Goal: Information Seeking & Learning: Learn about a topic

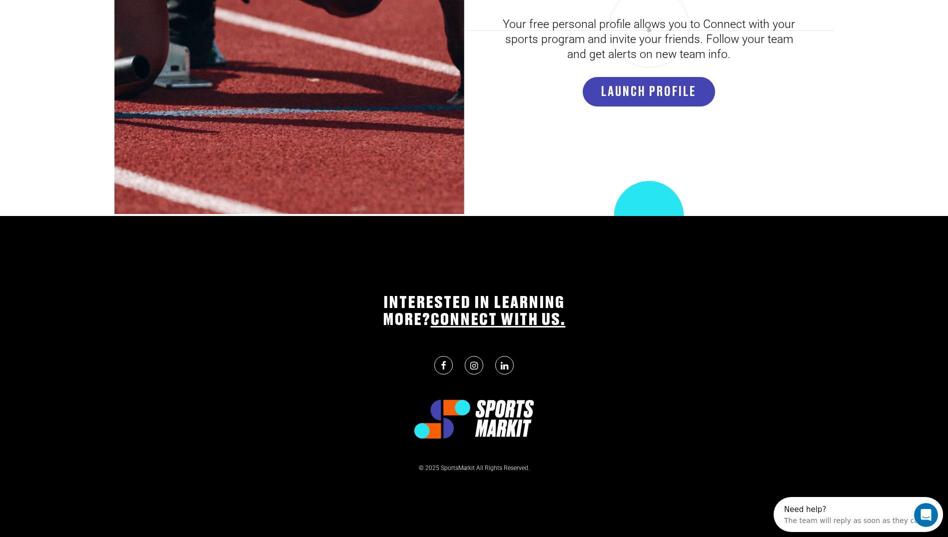
click at [449, 367] on link at bounding box center [443, 365] width 18 height 18
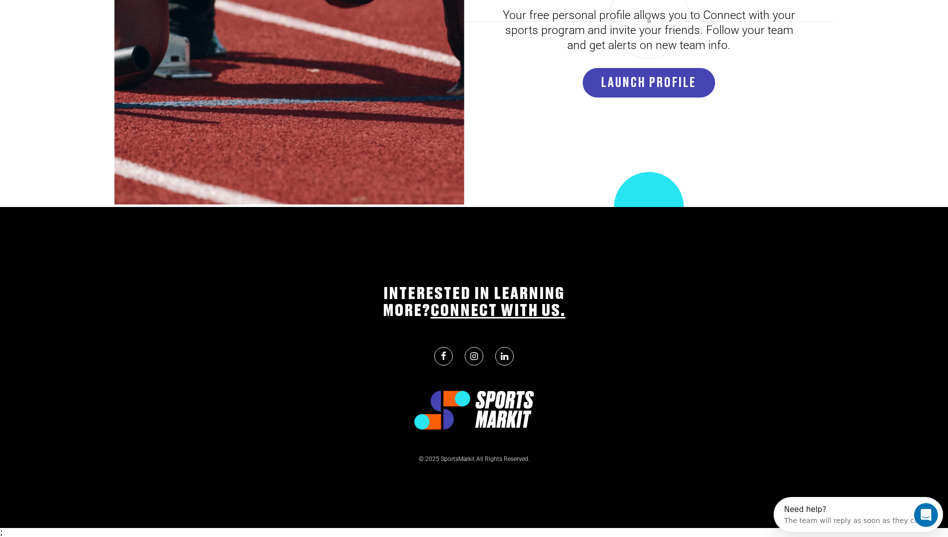
scroll to position [3172, 0]
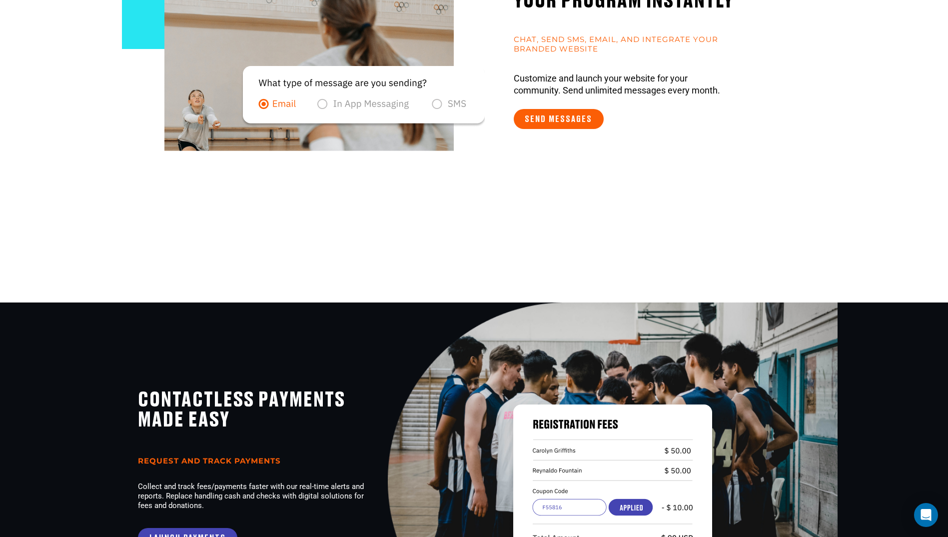
scroll to position [800, 0]
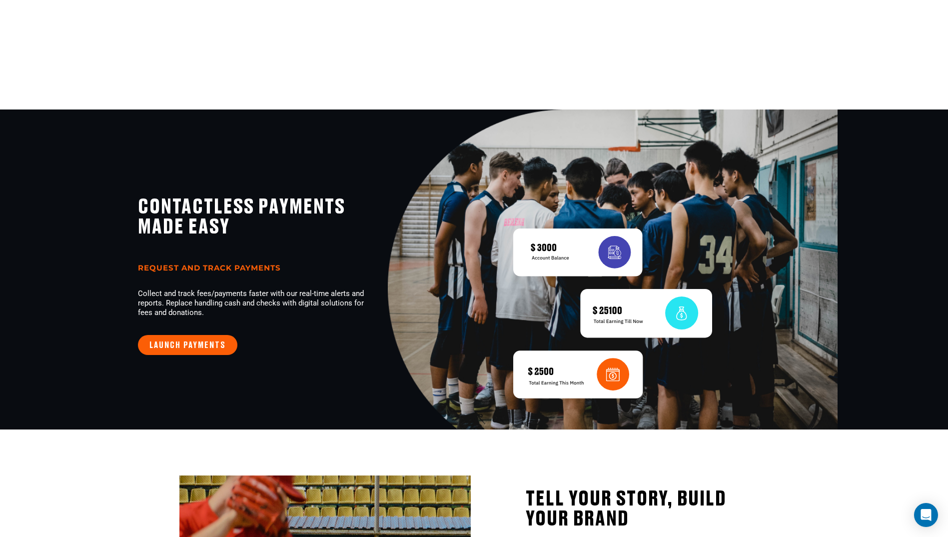
click at [197, 351] on link "LAUNCH PAYMENTS" at bounding box center [187, 345] width 99 height 20
click at [213, 346] on link "LAUNCH PAYMENTS" at bounding box center [187, 345] width 99 height 20
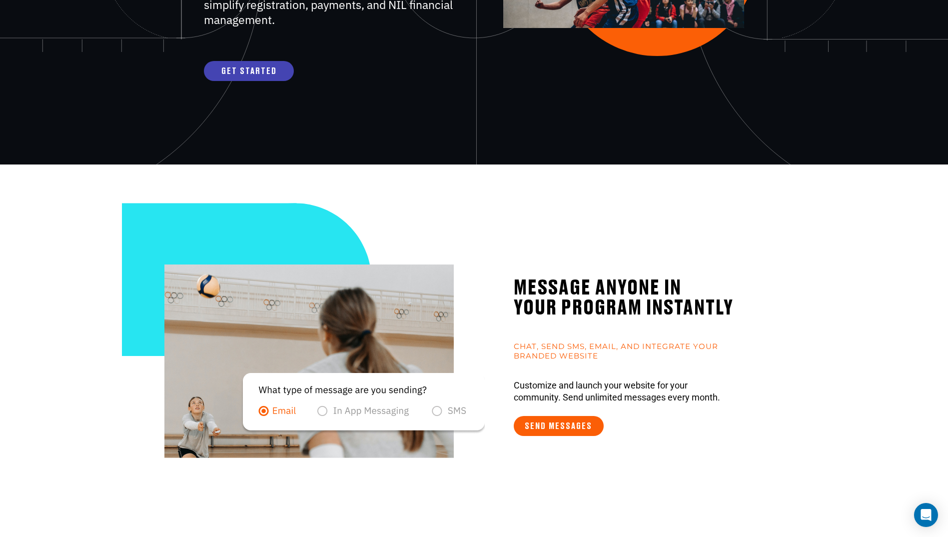
scroll to position [0, 0]
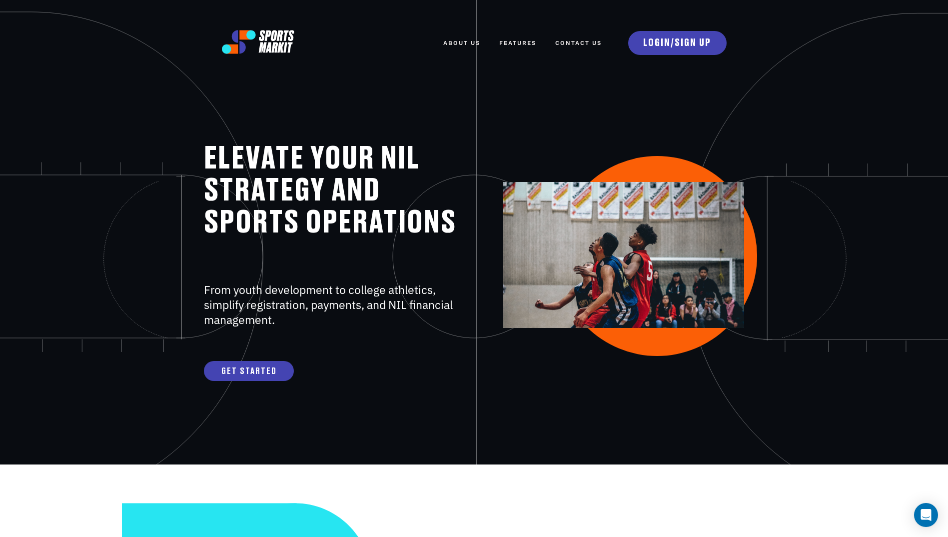
click at [507, 36] on link "FEATURES" at bounding box center [517, 43] width 37 height 22
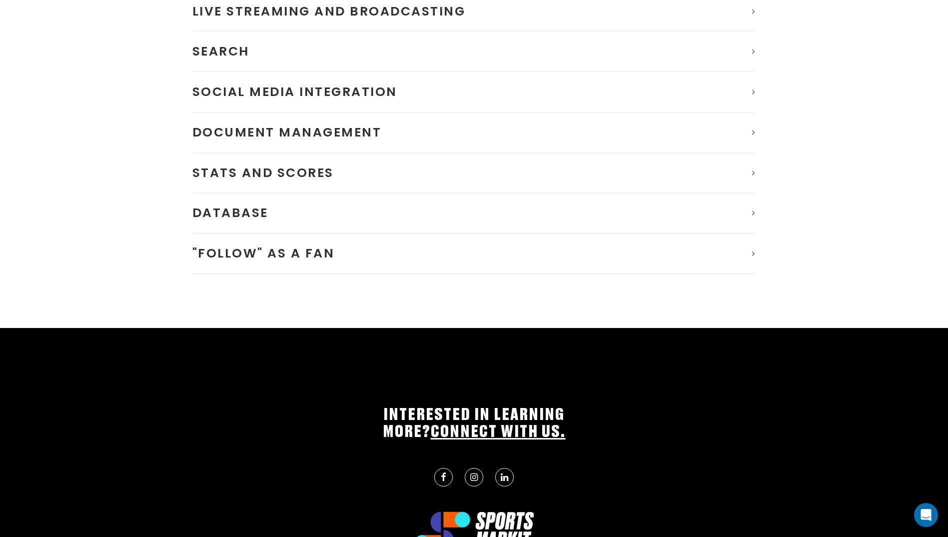
scroll to position [762, 0]
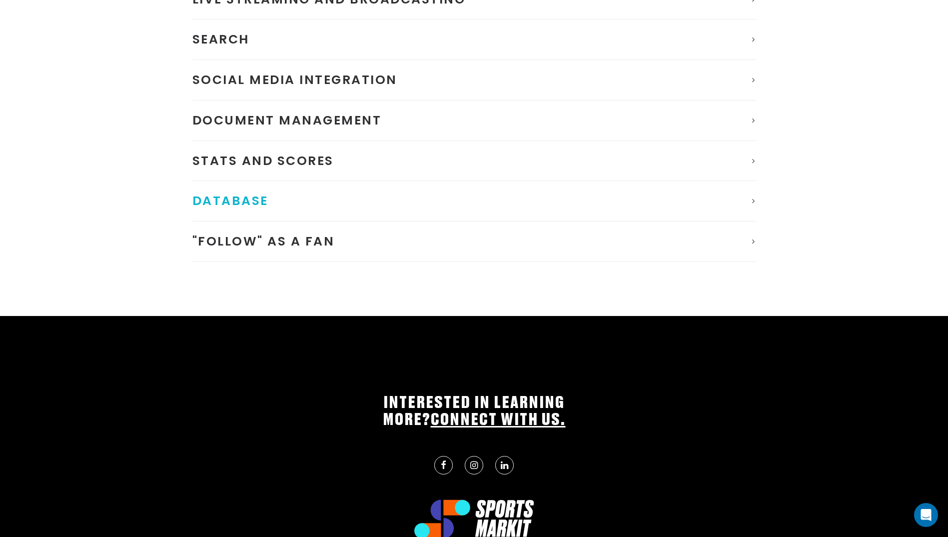
click at [258, 196] on span "Database" at bounding box center [230, 200] width 76 height 17
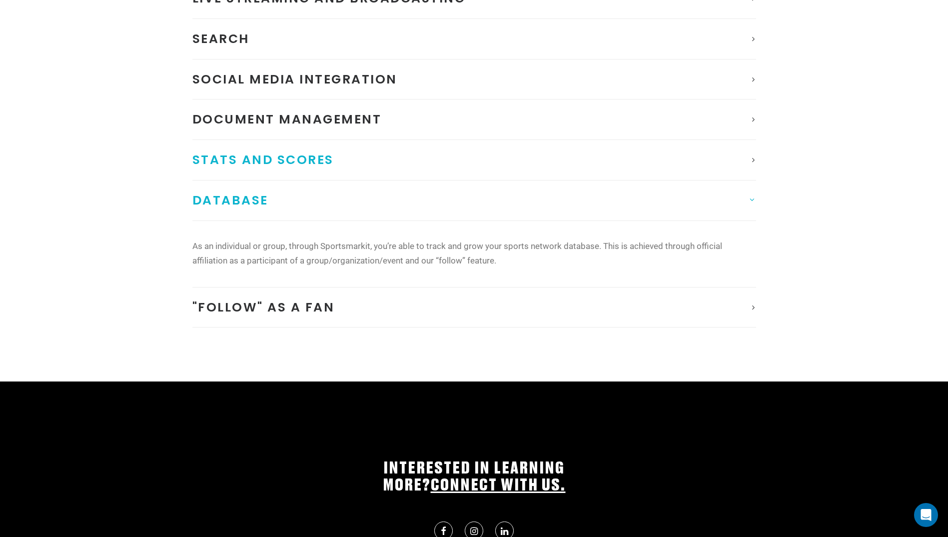
scroll to position [595, 0]
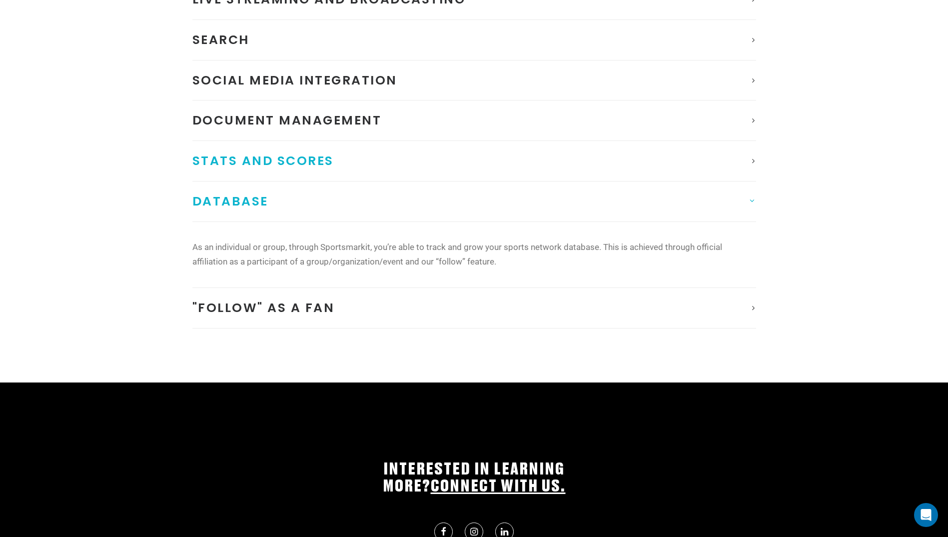
click at [281, 154] on span "Stats and Scores" at bounding box center [262, 160] width 141 height 17
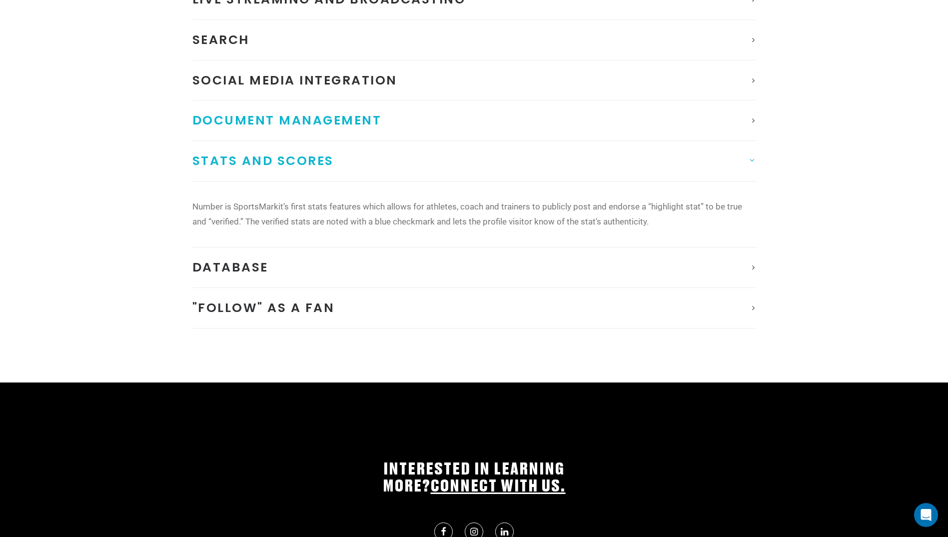
click at [291, 119] on span "Document management" at bounding box center [286, 119] width 189 height 17
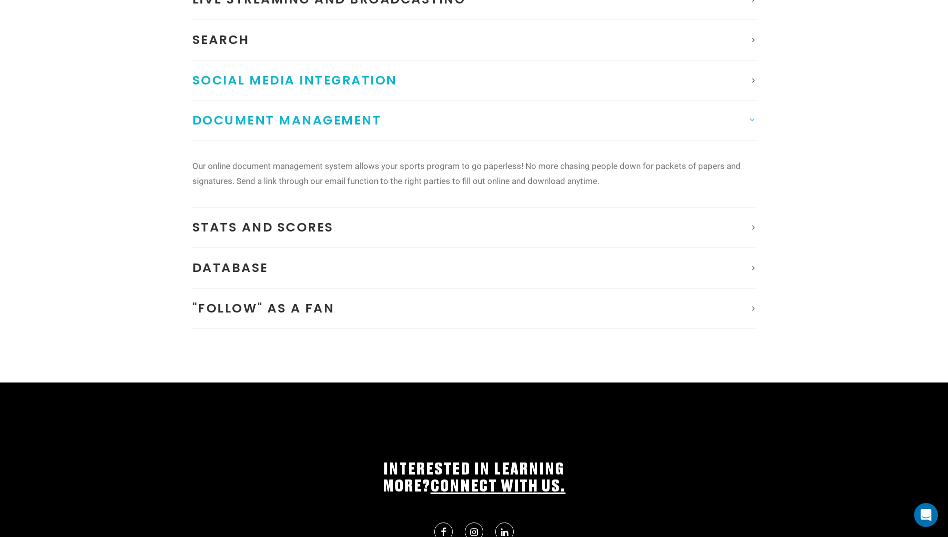
click at [301, 80] on span "Social Media Integration" at bounding box center [294, 79] width 205 height 17
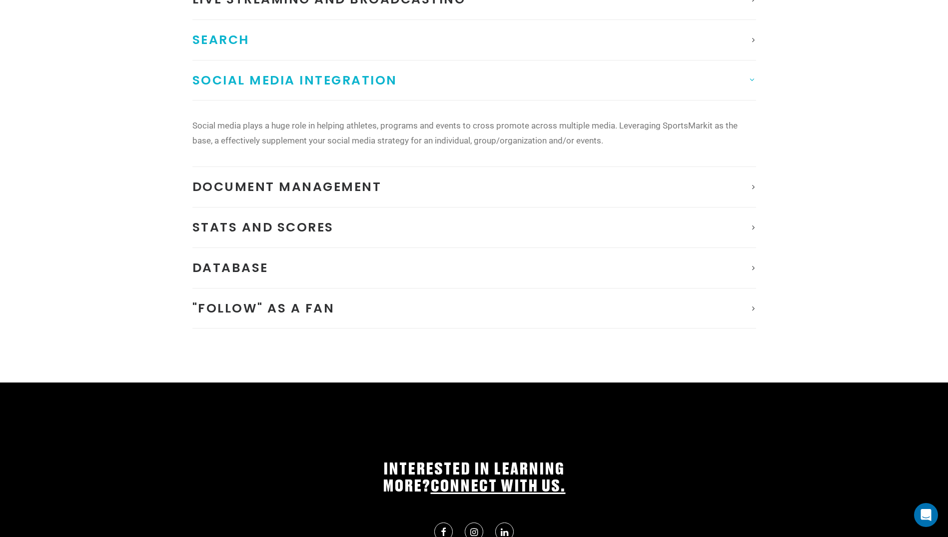
click at [285, 51] on link "Search" at bounding box center [474, 40] width 564 height 40
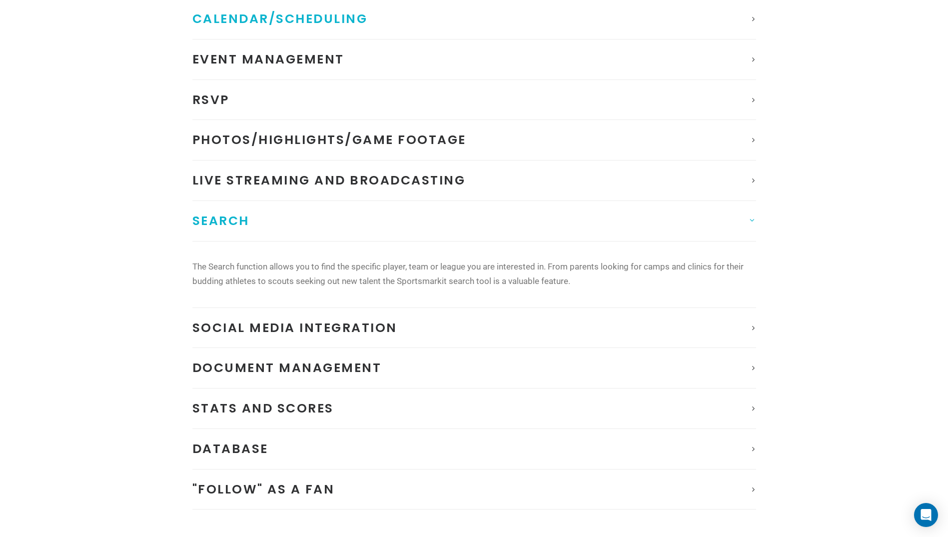
scroll to position [345, 0]
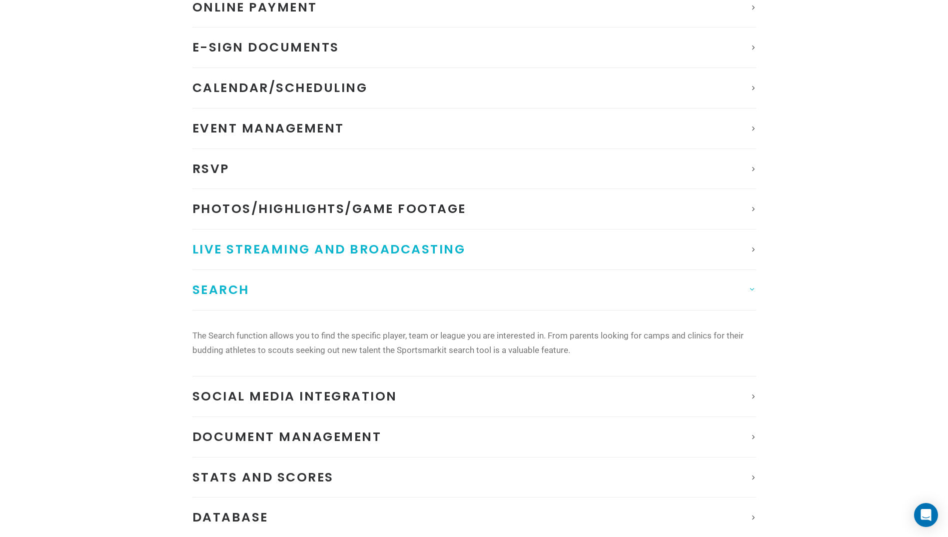
click at [357, 254] on span "Live Streaming and Broadcasting" at bounding box center [328, 248] width 273 height 17
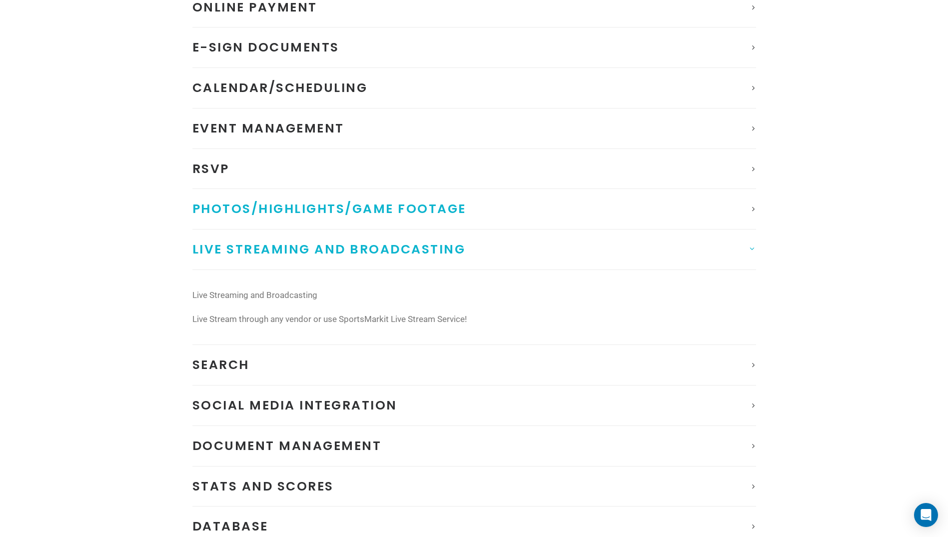
drag, startPoint x: 350, startPoint y: 215, endPoint x: 267, endPoint y: 162, distance: 98.5
click at [349, 215] on span "Photos/Highlights/Game Footage" at bounding box center [329, 208] width 274 height 17
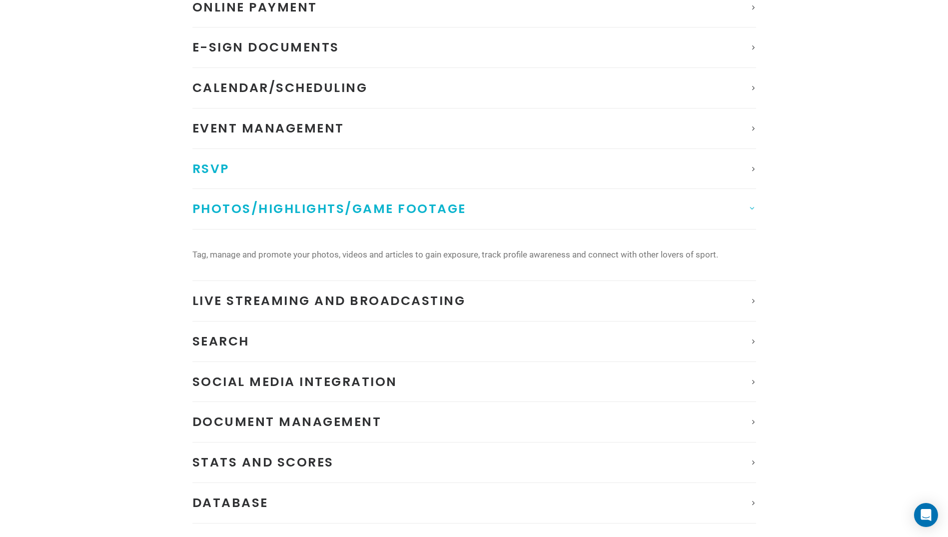
click at [267, 162] on link "RSVP" at bounding box center [474, 169] width 564 height 40
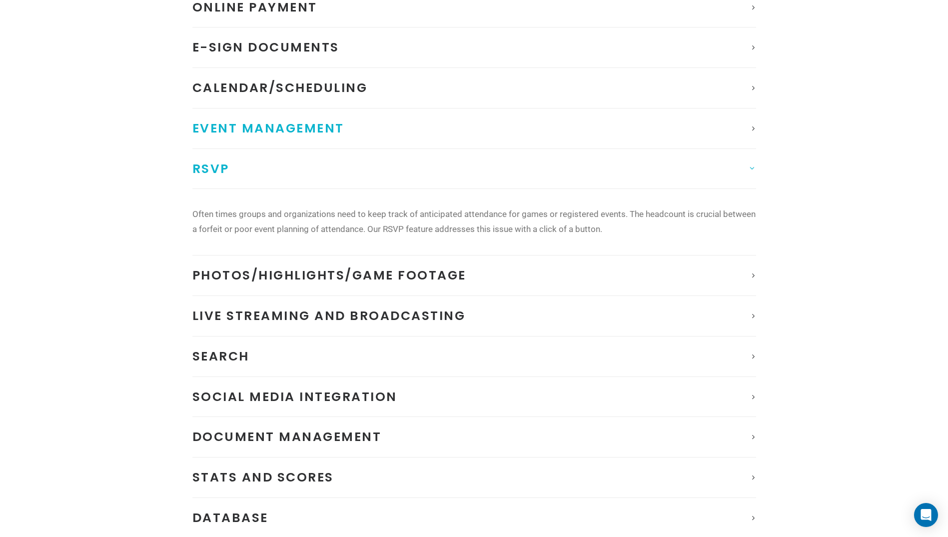
click at [280, 129] on span "Event Management" at bounding box center [268, 127] width 152 height 17
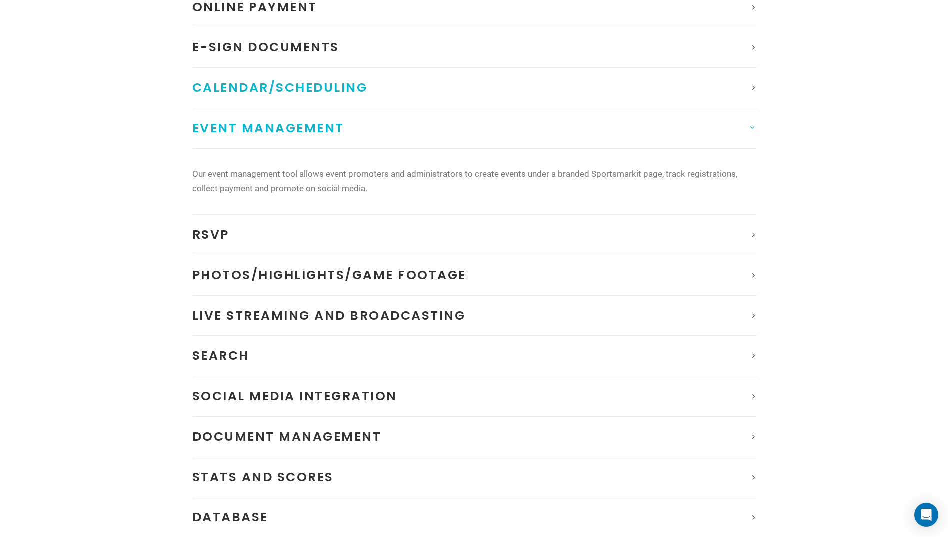
click at [293, 98] on link "Calendar/Scheduling" at bounding box center [474, 88] width 564 height 40
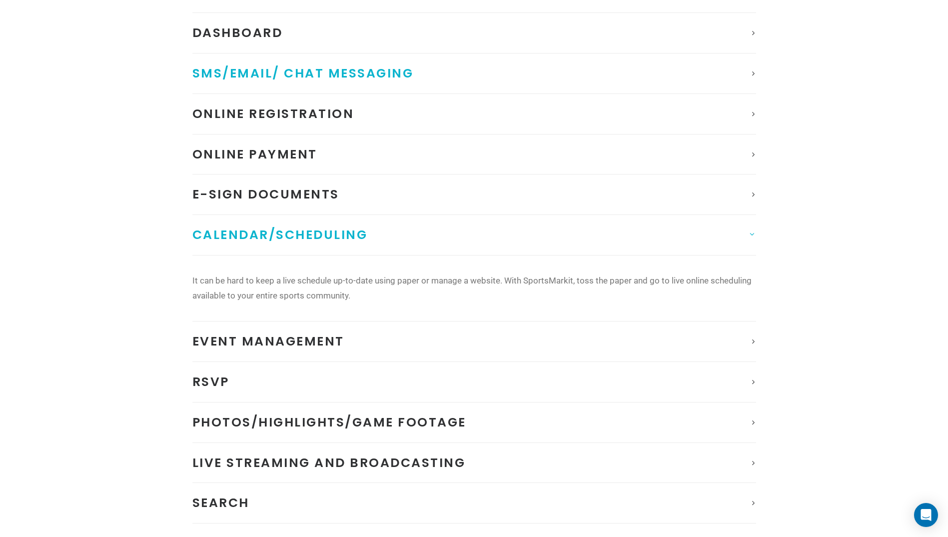
scroll to position [95, 0]
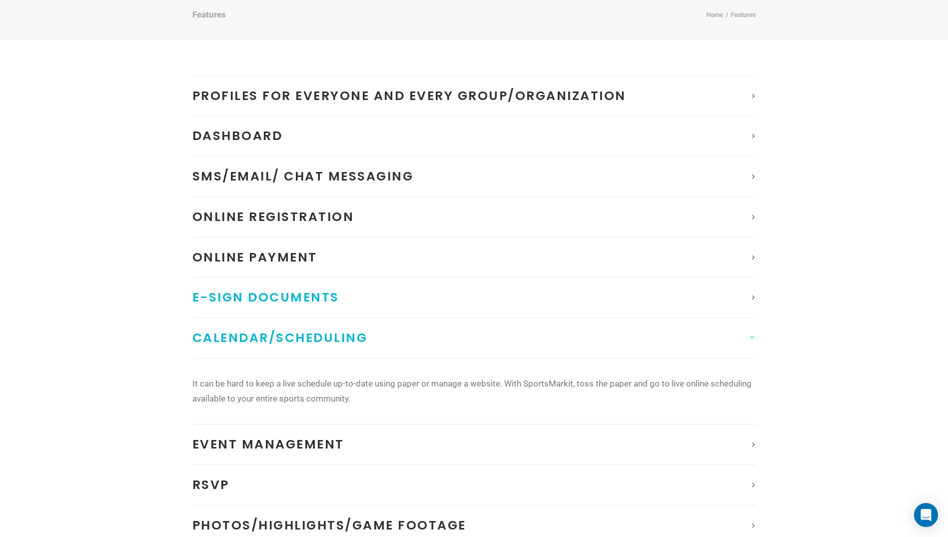
click at [312, 290] on span "E-Sign documents" at bounding box center [265, 296] width 147 height 17
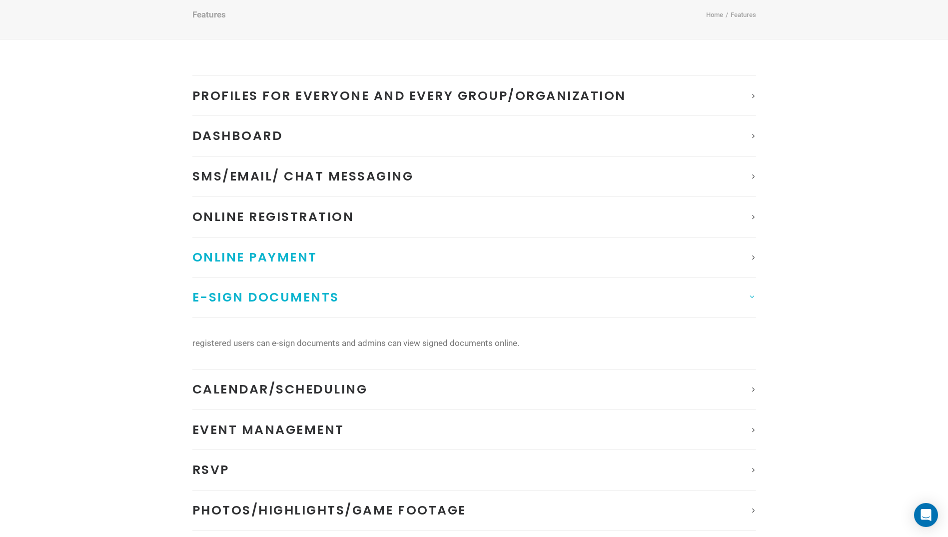
click at [308, 262] on span "Online Payment" at bounding box center [254, 256] width 125 height 17
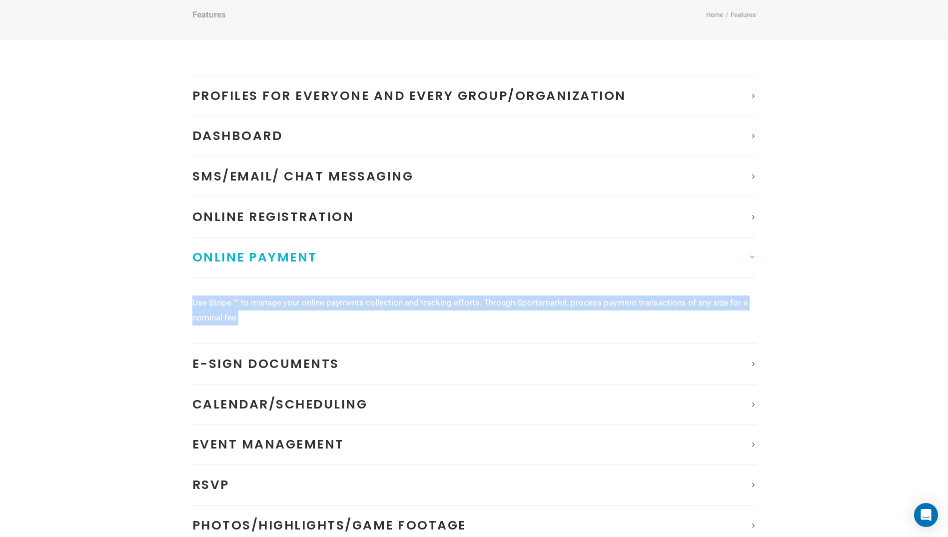
drag, startPoint x: 244, startPoint y: 316, endPoint x: 192, endPoint y: 297, distance: 55.4
click at [192, 297] on p "Use Stripe ™ to manage your online payments collection and tracking efforts. Th…" at bounding box center [474, 310] width 564 height 30
drag, startPoint x: 192, startPoint y: 297, endPoint x: 359, endPoint y: 321, distance: 168.1
click at [359, 321] on p "Use Stripe ™ to manage your online payments collection and tracking efforts. Th…" at bounding box center [474, 310] width 564 height 30
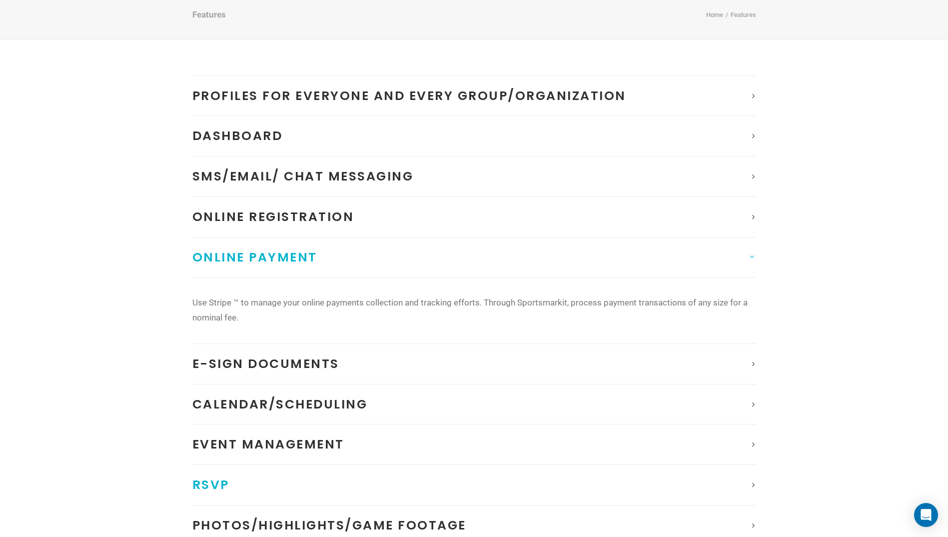
click at [264, 492] on link "RSVP" at bounding box center [474, 485] width 564 height 40
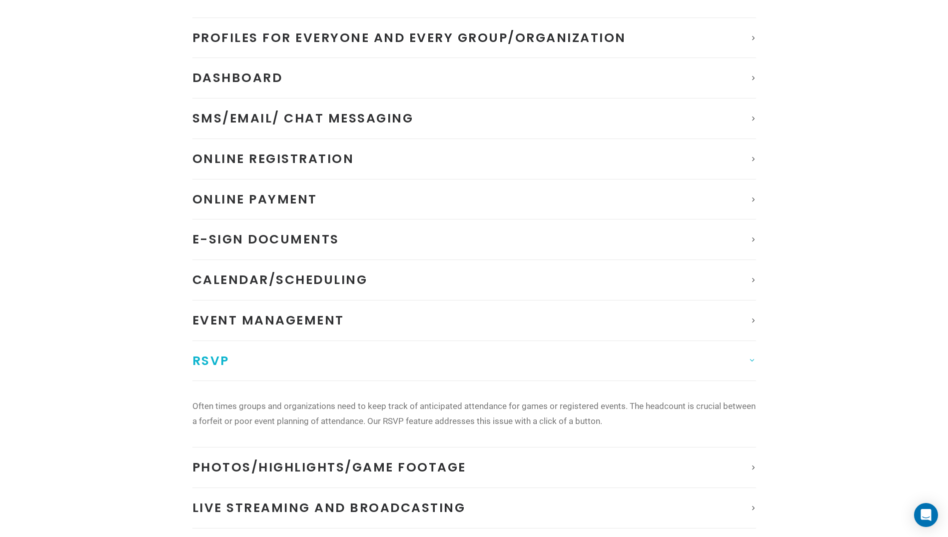
scroll to position [245, 0]
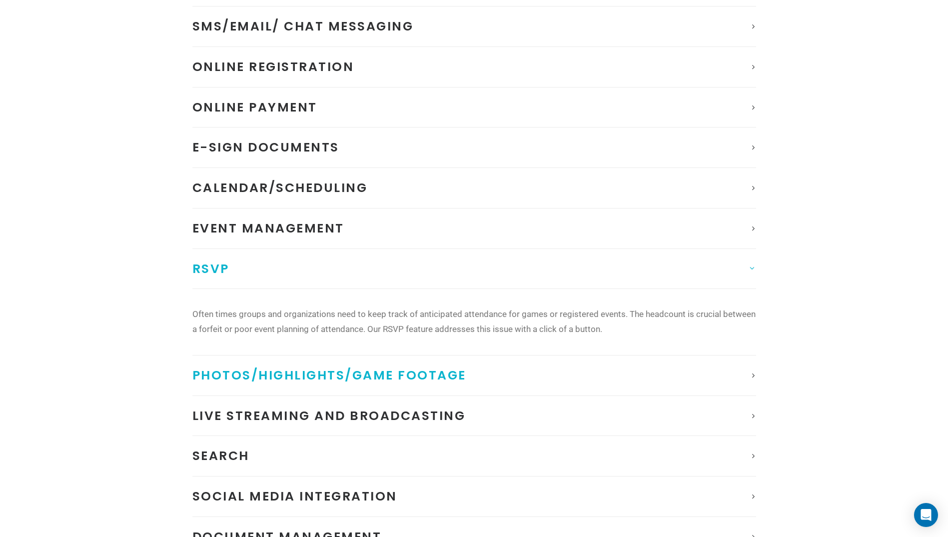
click at [320, 376] on span "Photos/Highlights/Game Footage" at bounding box center [329, 374] width 274 height 17
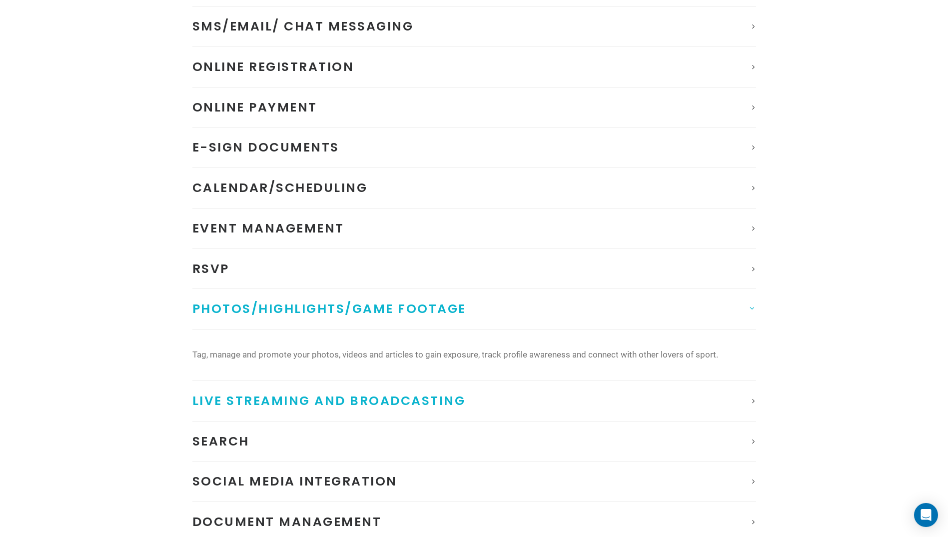
click at [330, 394] on span "Live Streaming and Broadcasting" at bounding box center [328, 400] width 273 height 17
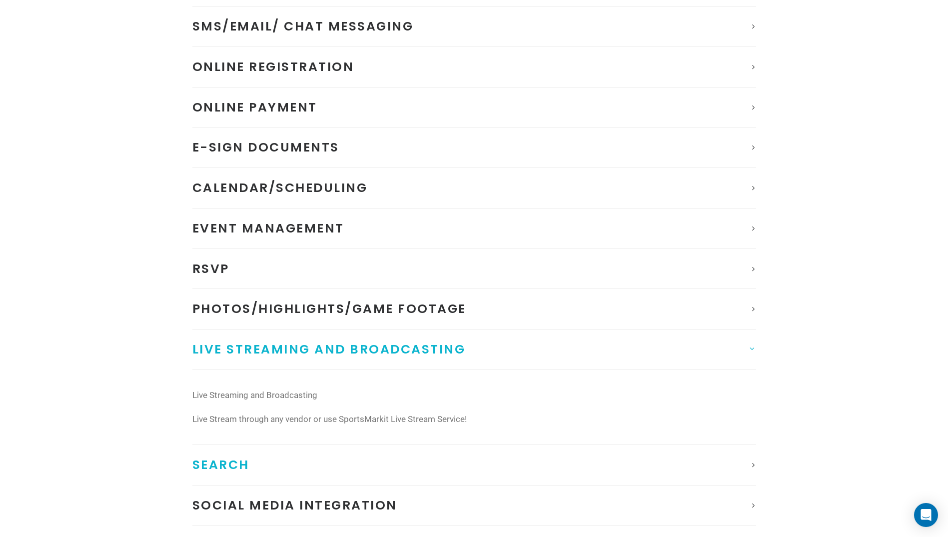
click at [203, 460] on span "Search" at bounding box center [220, 464] width 57 height 17
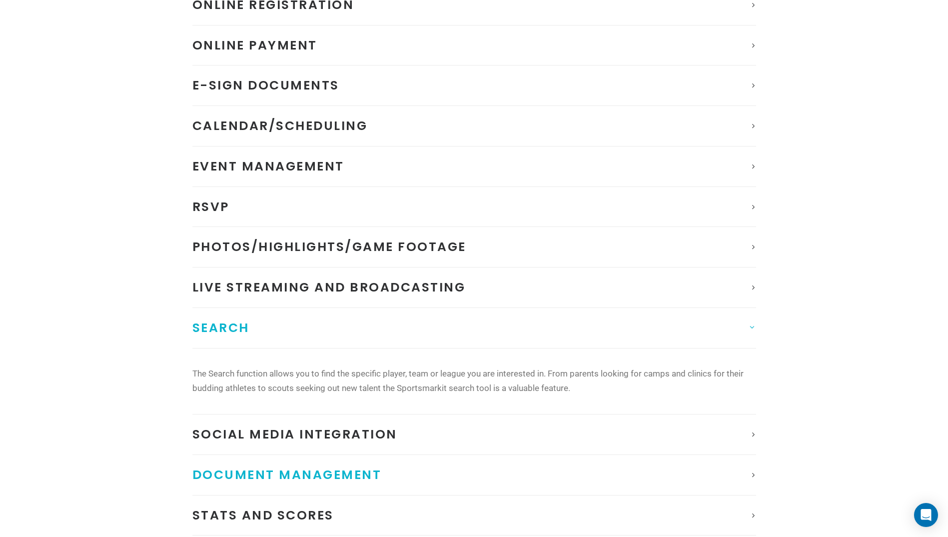
scroll to position [395, 0]
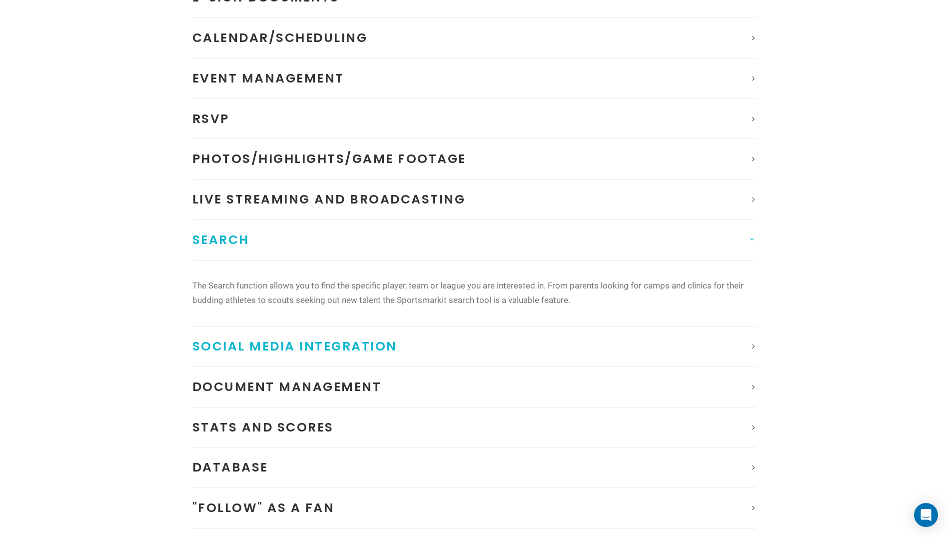
click at [266, 346] on span "Social Media Integration" at bounding box center [294, 345] width 205 height 17
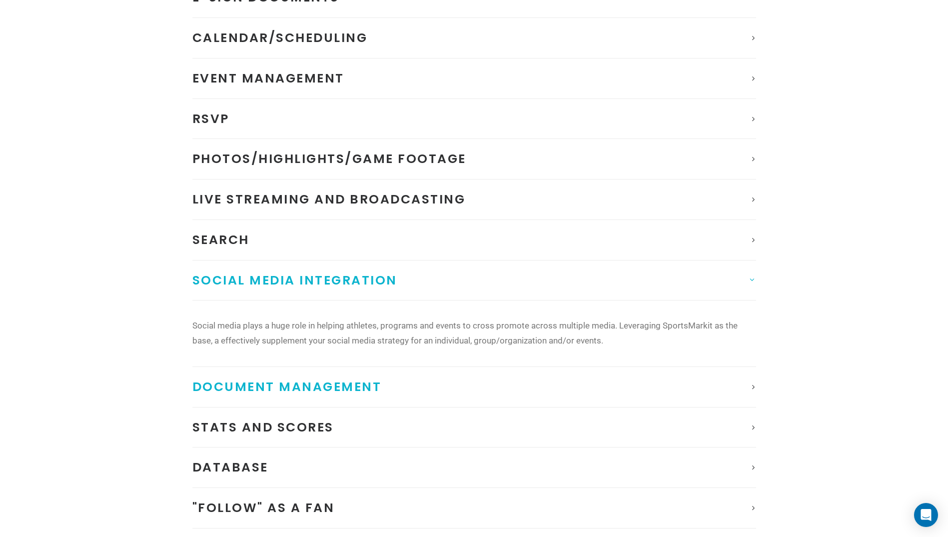
click at [266, 377] on link "Document management" at bounding box center [474, 387] width 564 height 40
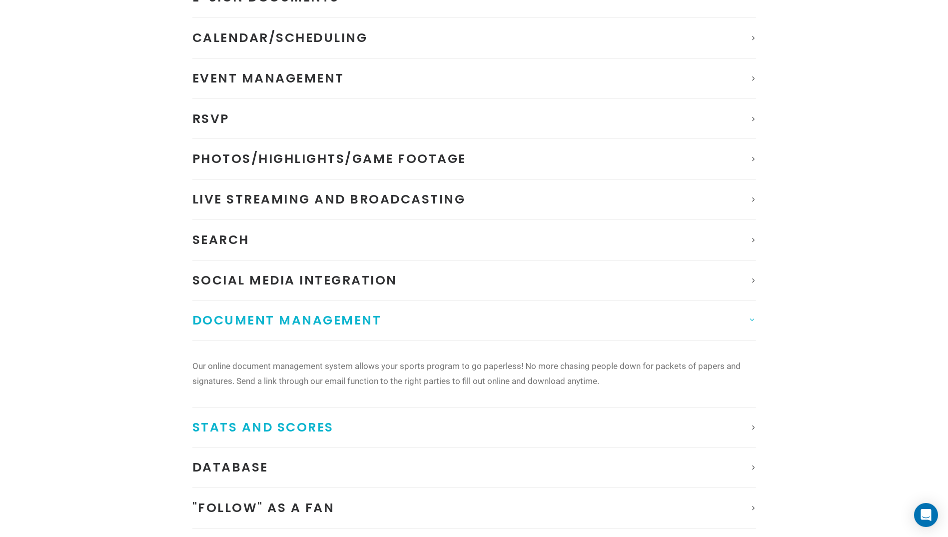
click at [263, 422] on span "Stats and Scores" at bounding box center [262, 426] width 141 height 17
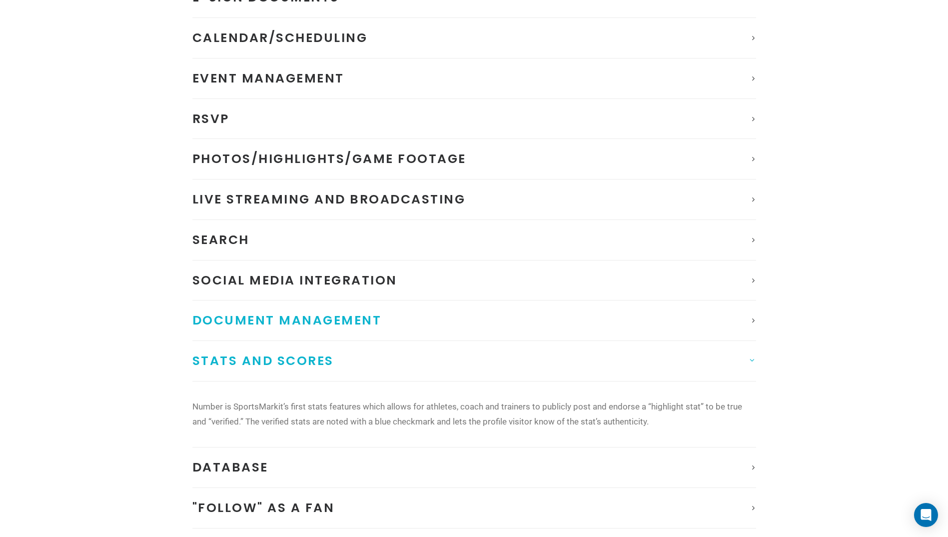
click at [273, 322] on span "Document management" at bounding box center [286, 319] width 189 height 17
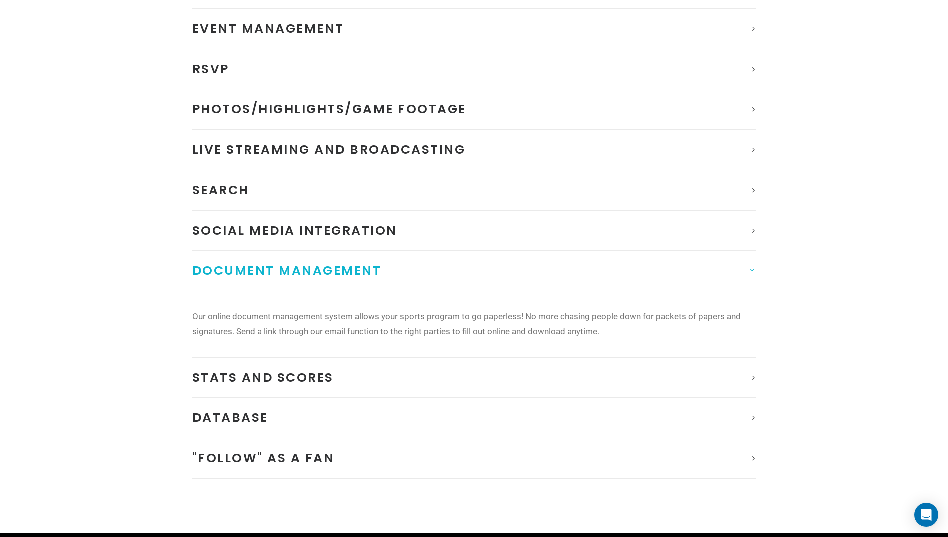
scroll to position [445, 0]
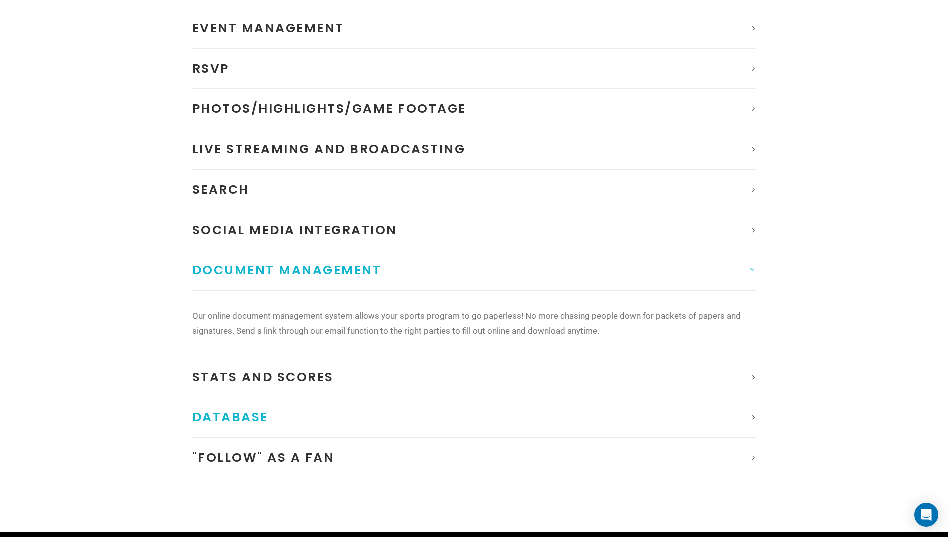
click at [220, 404] on link "Database" at bounding box center [474, 417] width 564 height 40
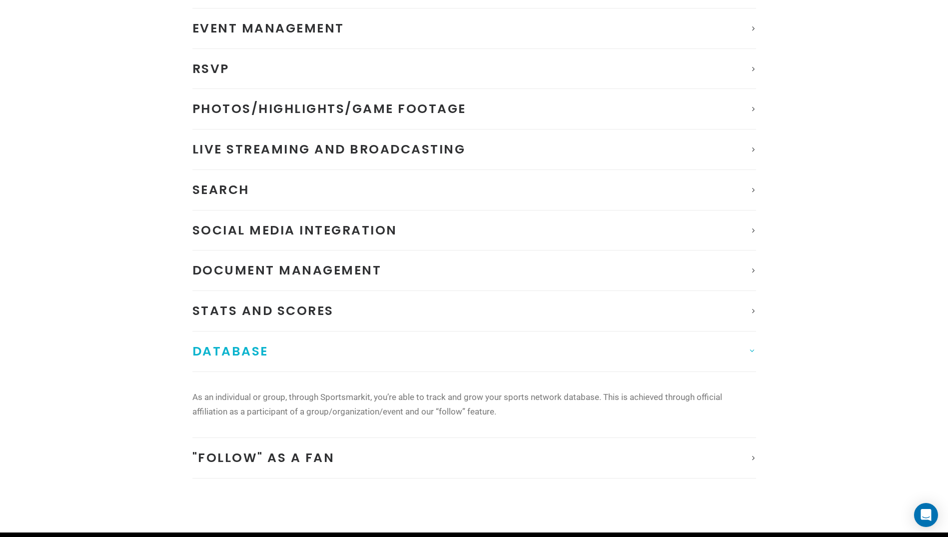
click at [265, 344] on span "Database" at bounding box center [230, 350] width 76 height 17
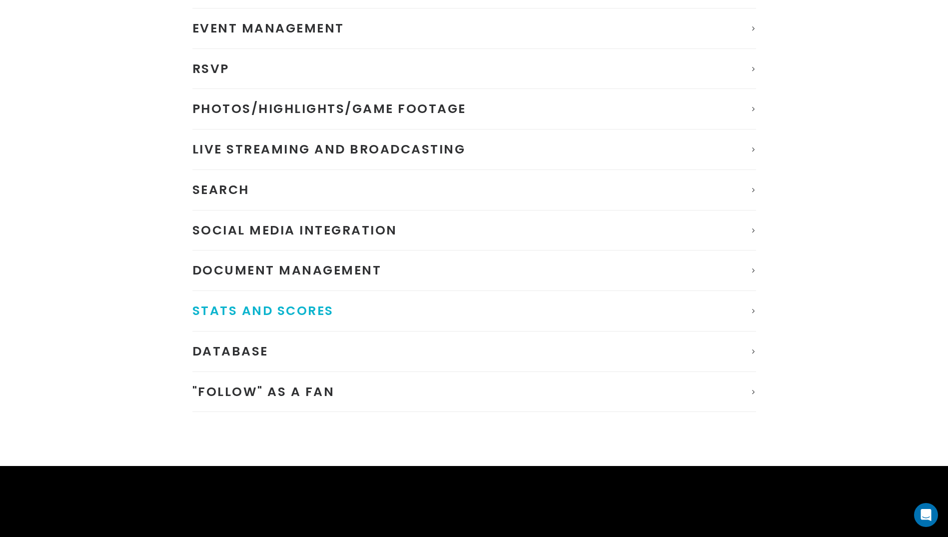
click at [289, 317] on span "Stats and Scores" at bounding box center [262, 310] width 141 height 17
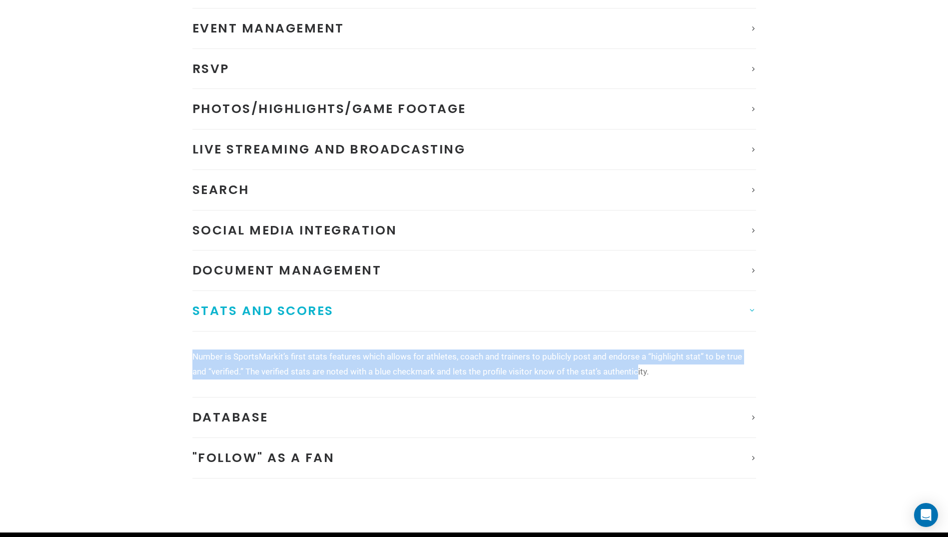
drag, startPoint x: 195, startPoint y: 358, endPoint x: 621, endPoint y: 386, distance: 427.4
click at [621, 386] on div "Number is SportsMarkit’s first stats features which allows for athletes, coach …" at bounding box center [474, 364] width 564 height 66
click at [274, 390] on div "Number is SportsMarkit’s first stats features which allows for athletes, coach …" at bounding box center [474, 364] width 564 height 66
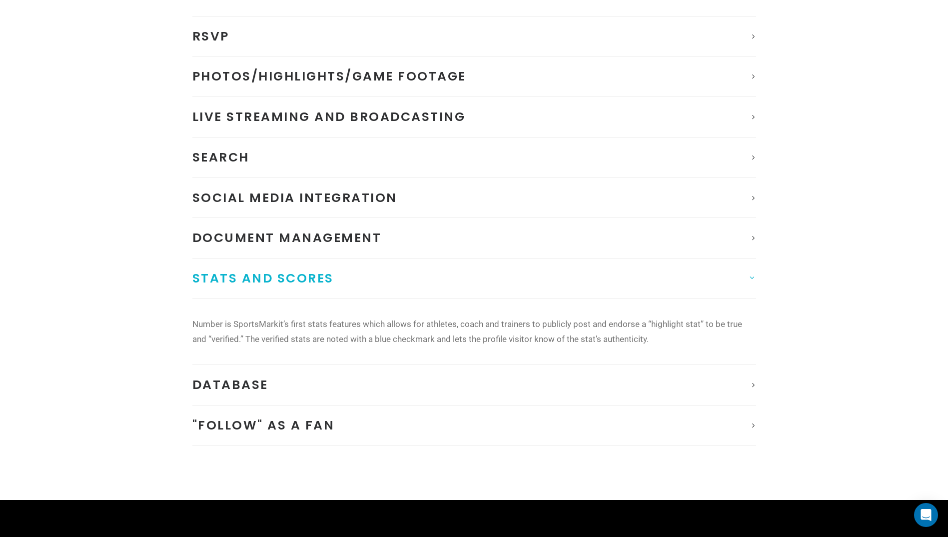
scroll to position [495, 0]
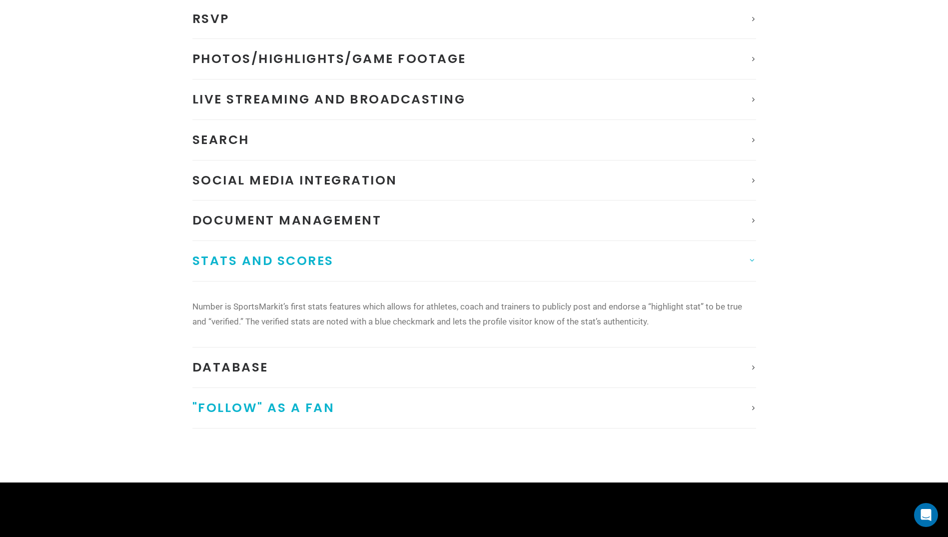
click at [281, 404] on span ""Follow" as a Fan" at bounding box center [263, 407] width 142 height 17
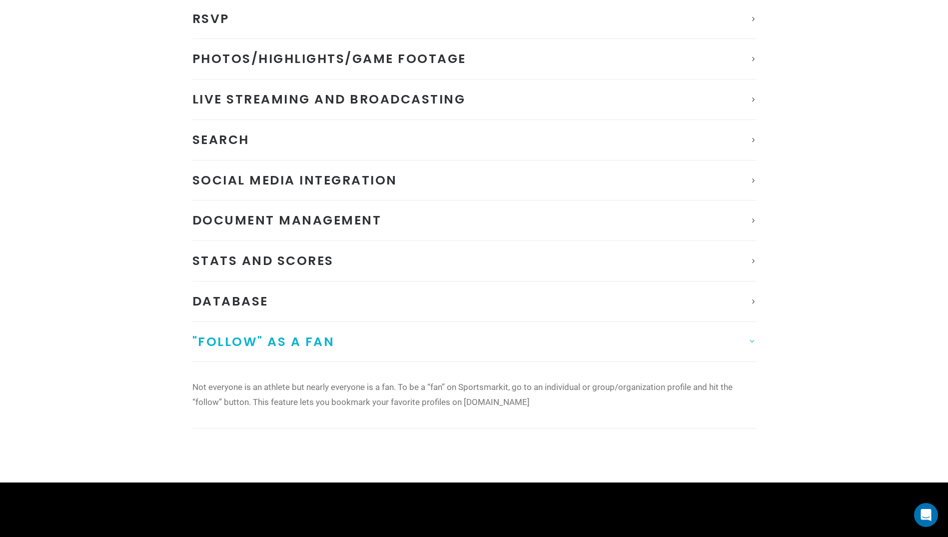
click at [333, 345] on link ""Follow" as a Fan" at bounding box center [474, 342] width 564 height 40
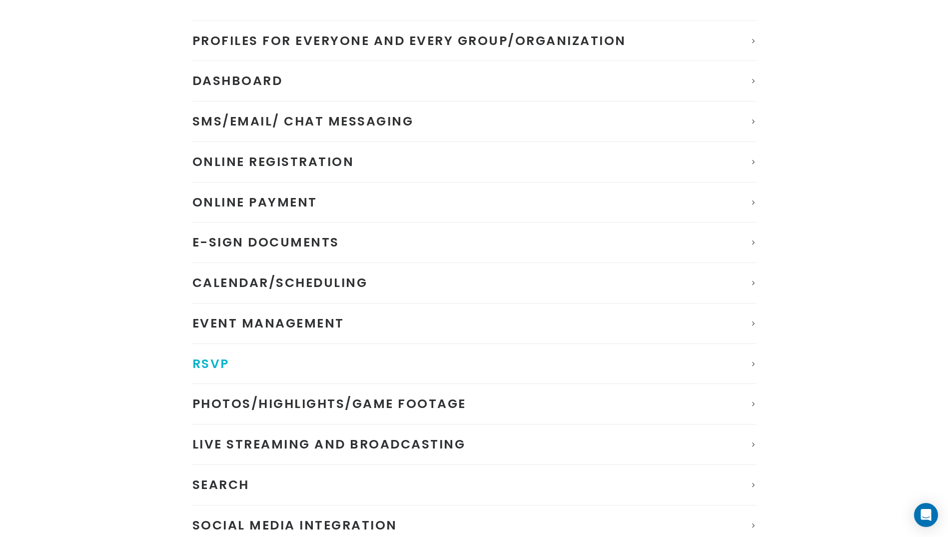
scroll to position [145, 0]
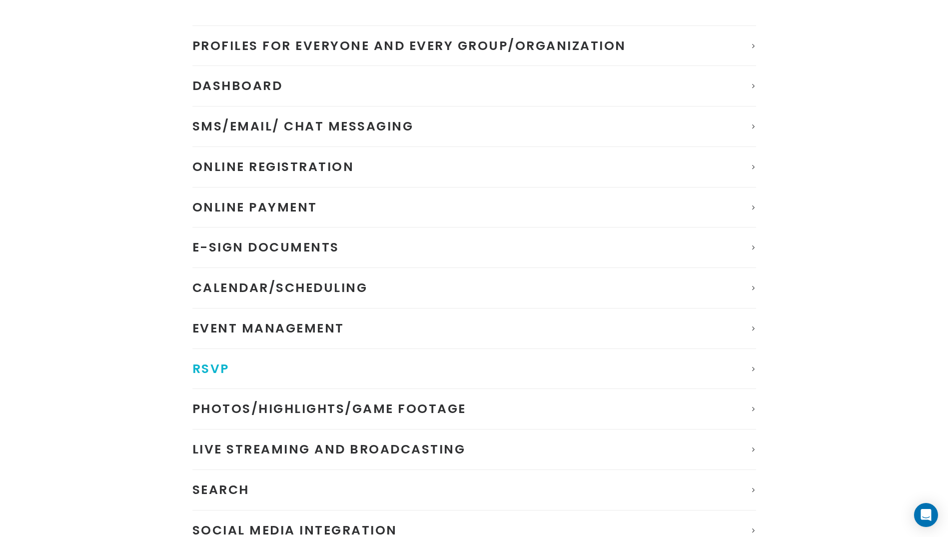
click at [312, 367] on link "RSVP" at bounding box center [474, 369] width 564 height 40
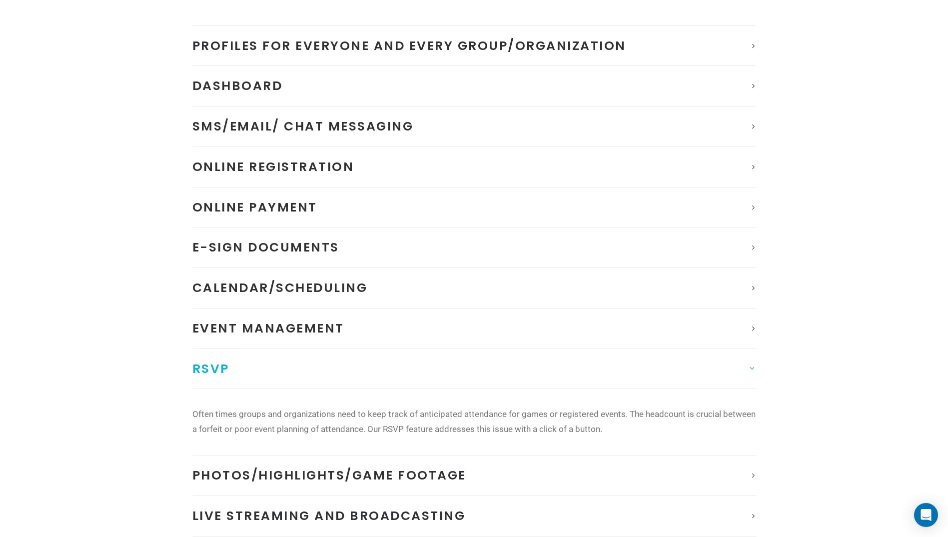
click at [306, 357] on link "RSVP" at bounding box center [474, 369] width 564 height 40
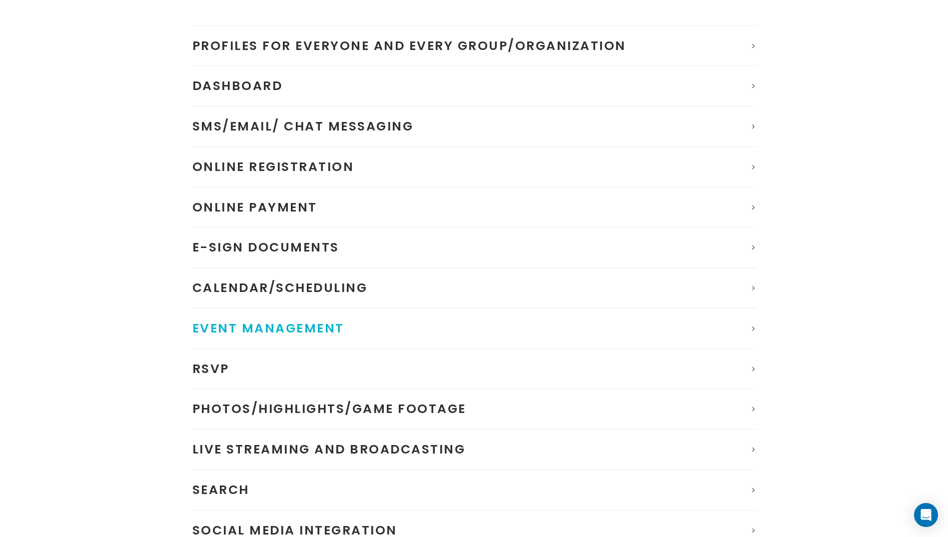
click at [306, 323] on span "Event Management" at bounding box center [268, 327] width 152 height 17
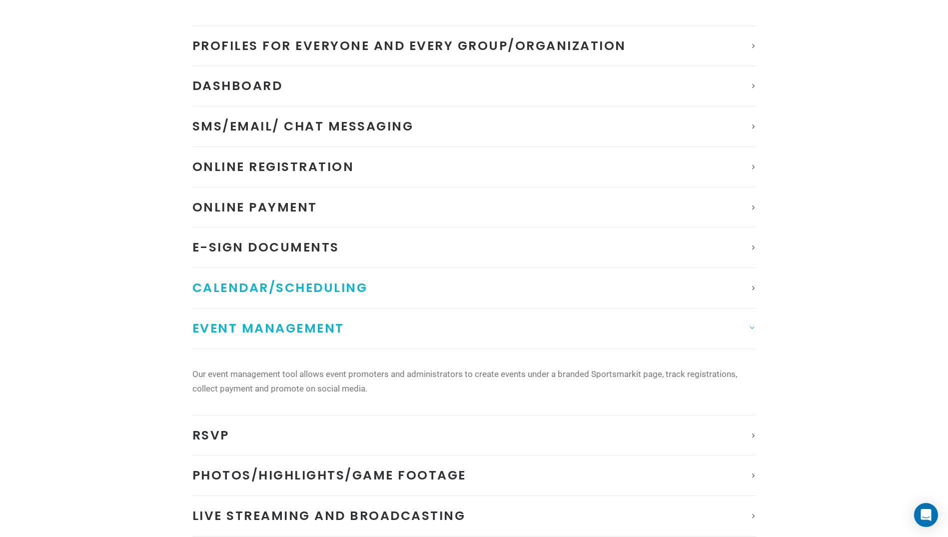
click at [294, 288] on span "Calendar/Scheduling" at bounding box center [279, 287] width 175 height 17
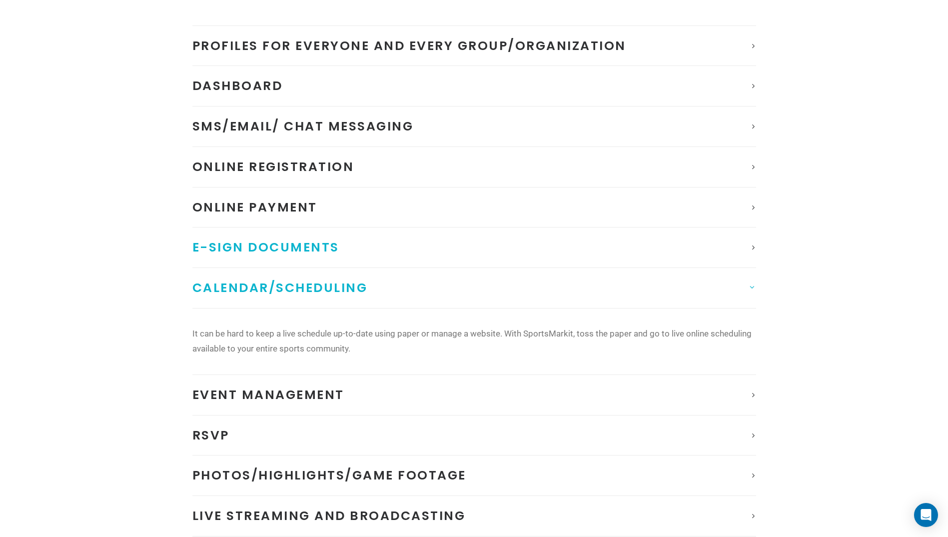
click at [280, 259] on link "E-Sign documents" at bounding box center [474, 247] width 564 height 40
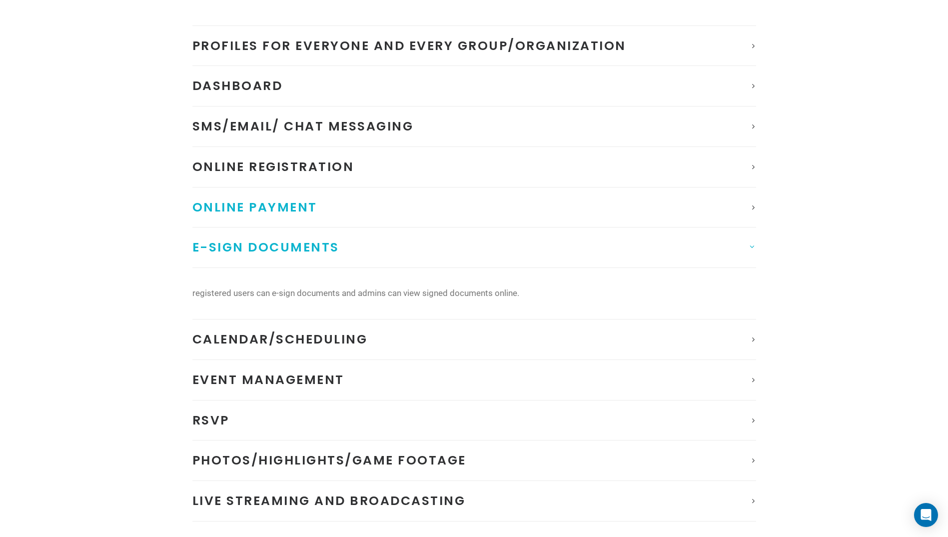
click at [270, 210] on span "Online Payment" at bounding box center [254, 206] width 125 height 17
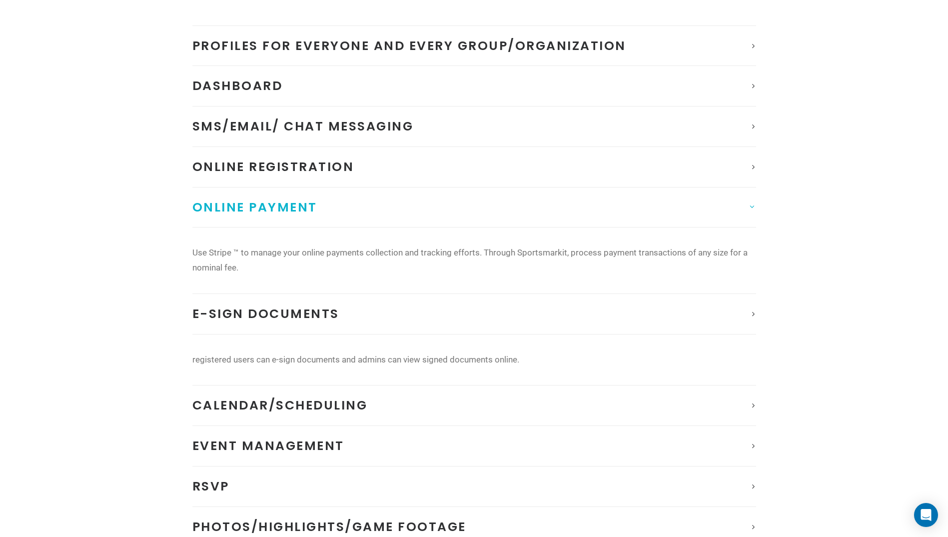
click at [263, 197] on link "Online Payment" at bounding box center [474, 207] width 564 height 40
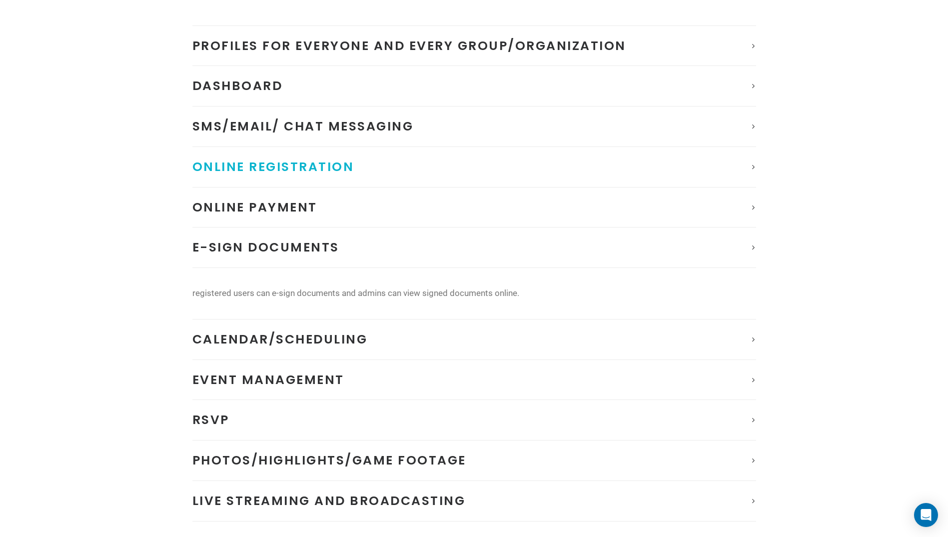
click at [274, 154] on link "Online Registration" at bounding box center [474, 167] width 564 height 40
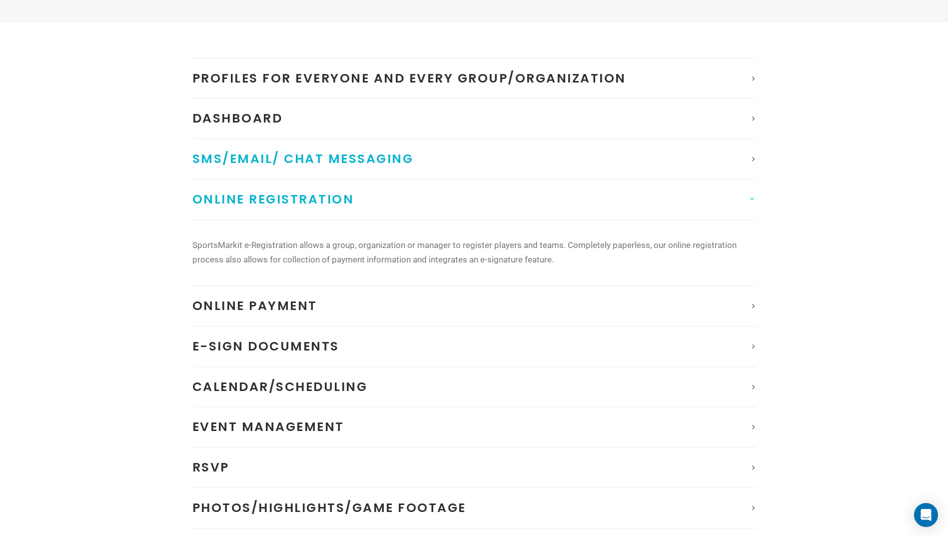
scroll to position [95, 0]
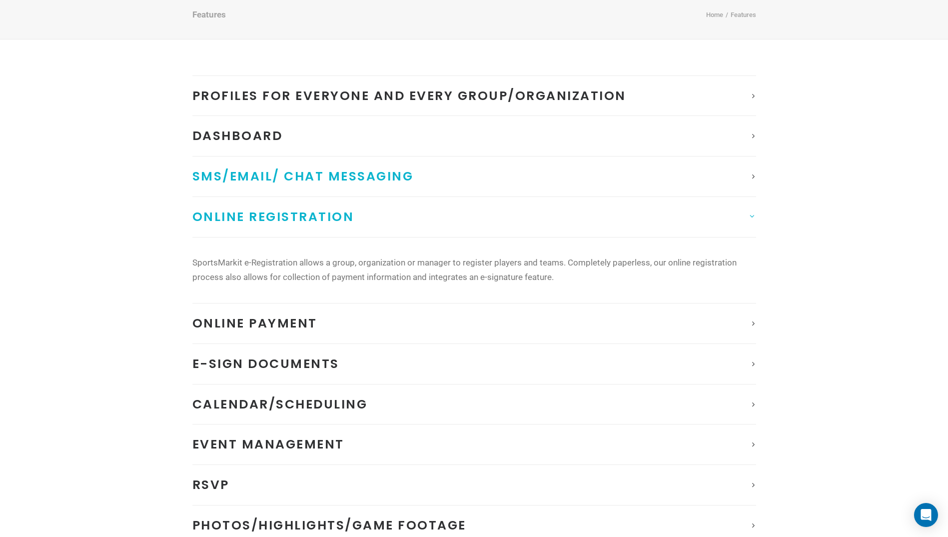
click at [284, 173] on span "SMS/Email/ Chat Messaging" at bounding box center [302, 175] width 221 height 17
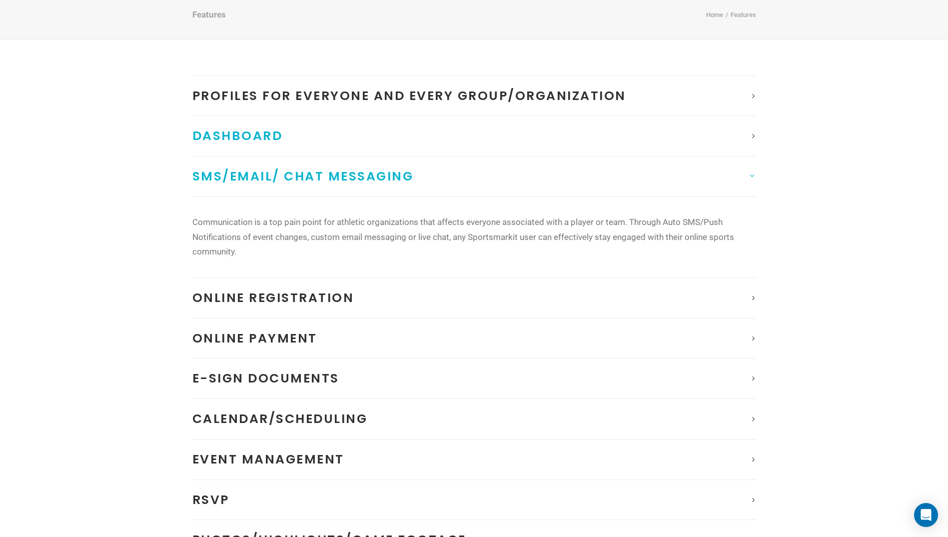
click at [254, 139] on span "Dashboard" at bounding box center [237, 135] width 90 height 17
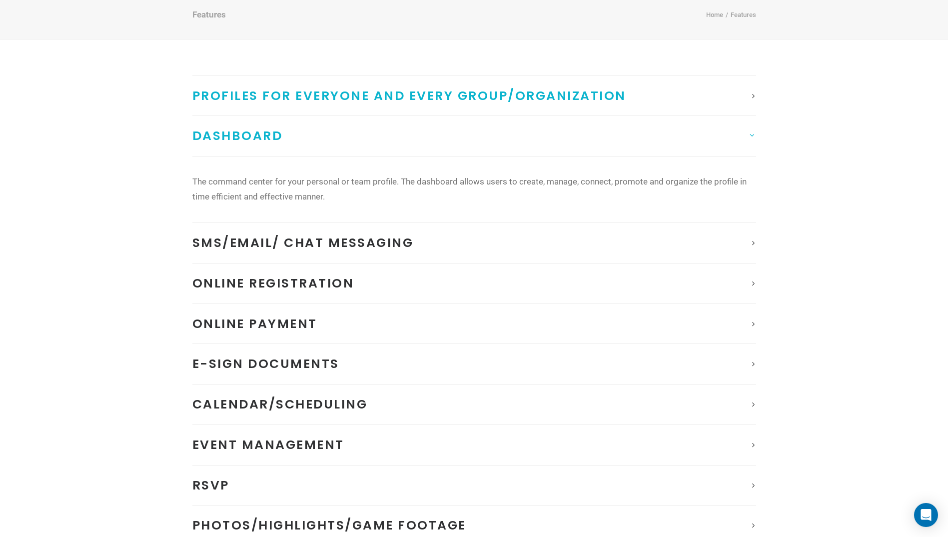
click at [268, 95] on span "Profiles for Everyone and Every Group/Organization" at bounding box center [409, 95] width 434 height 17
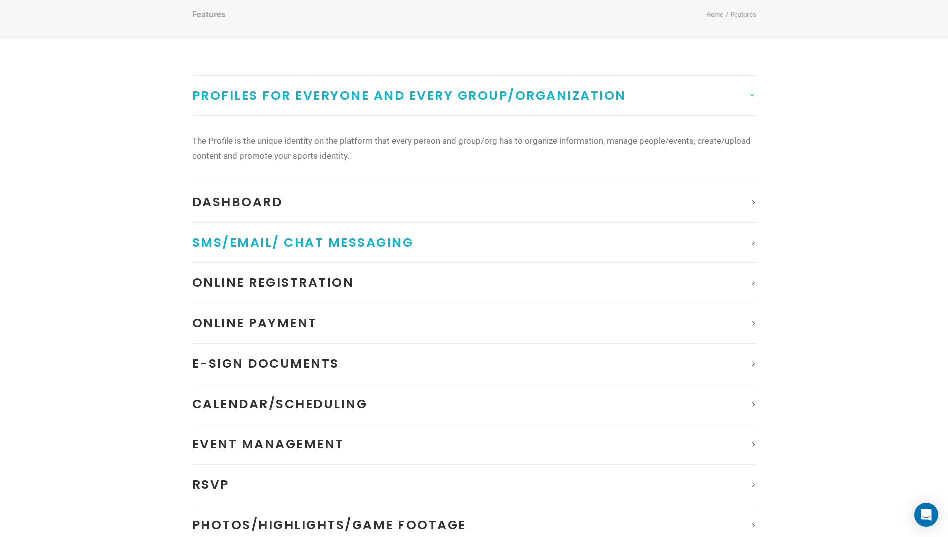
scroll to position [0, 0]
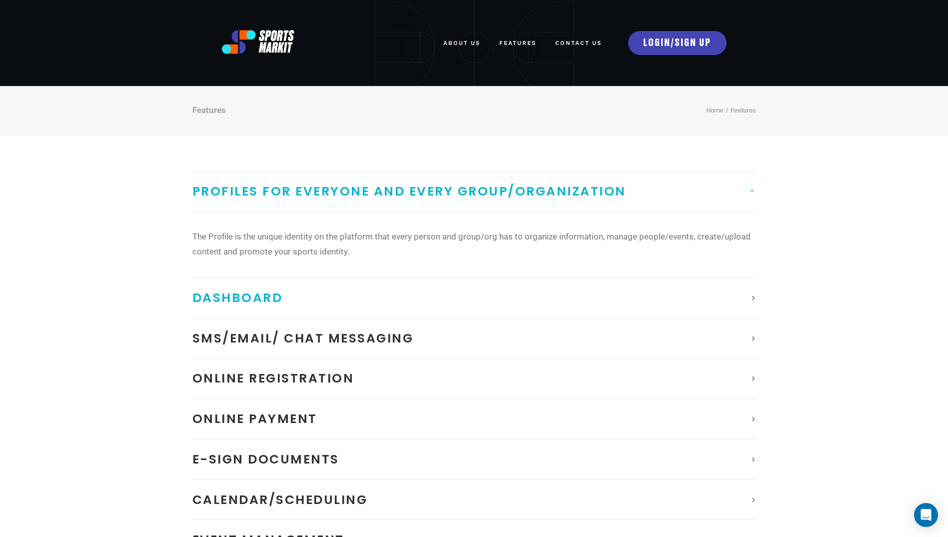
click at [299, 291] on link "Dashboard" at bounding box center [474, 298] width 564 height 40
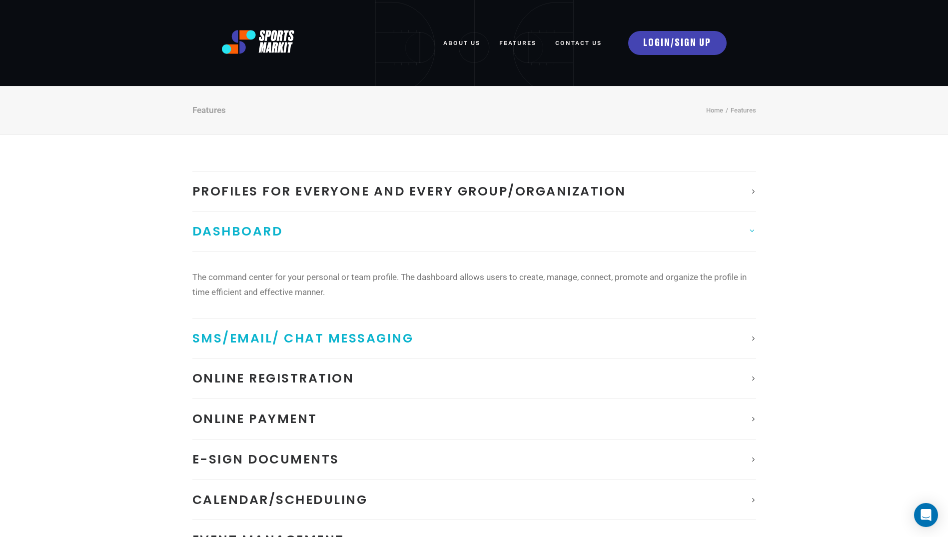
click at [303, 337] on span "SMS/Email/ Chat Messaging" at bounding box center [302, 337] width 221 height 17
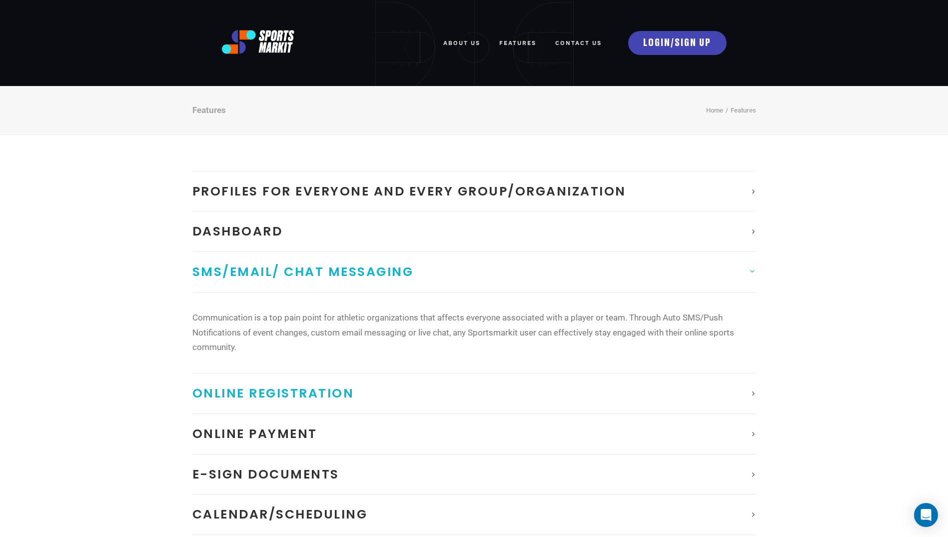
click at [298, 380] on link "Online Registration" at bounding box center [474, 393] width 564 height 40
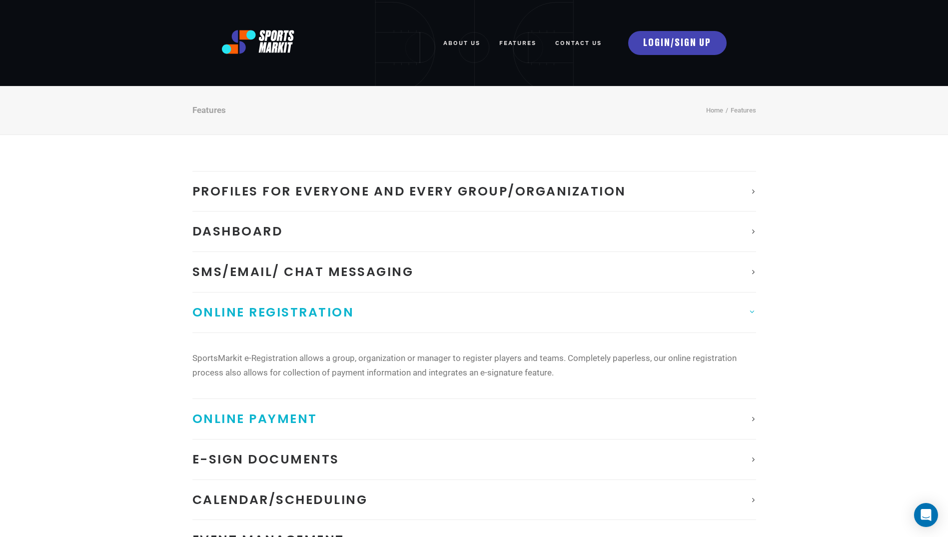
click at [289, 421] on span "Online Payment" at bounding box center [254, 418] width 125 height 17
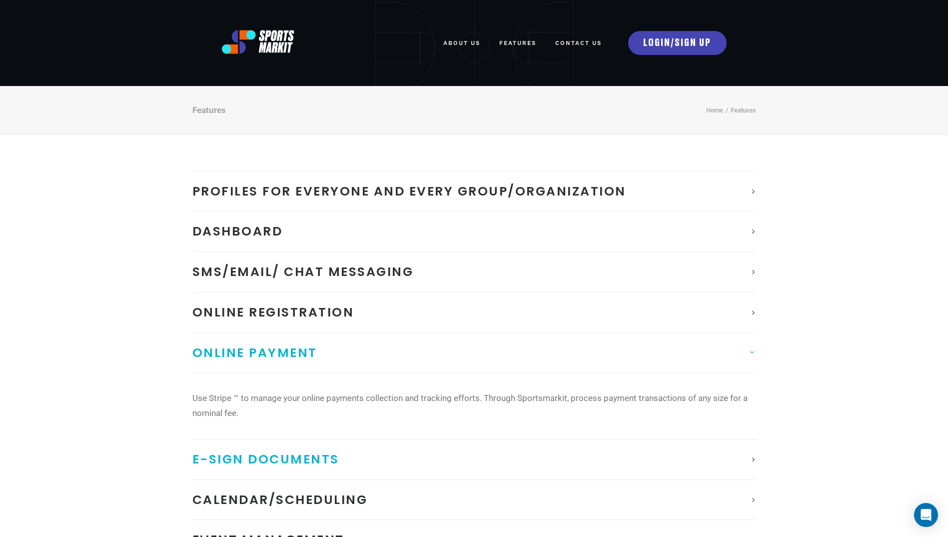
click at [286, 470] on link "E-Sign documents" at bounding box center [474, 459] width 564 height 40
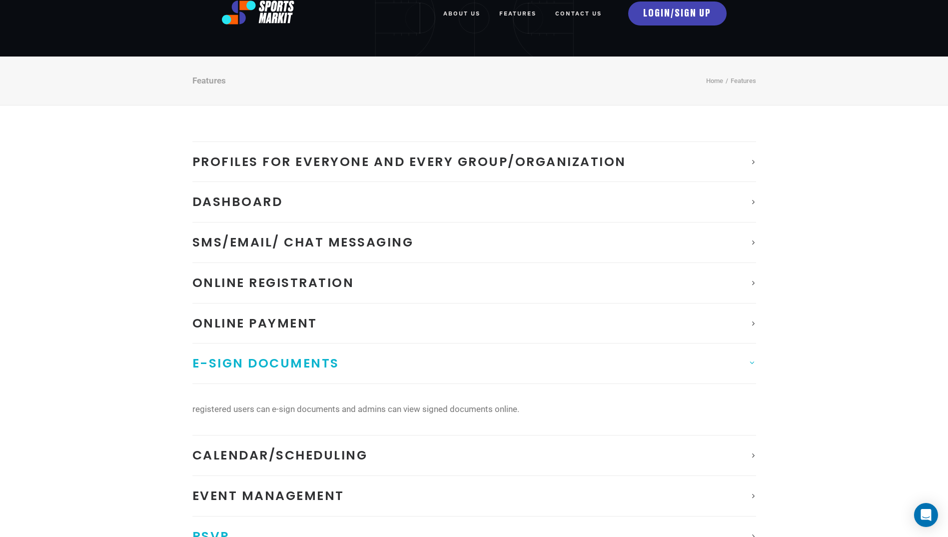
scroll to position [150, 0]
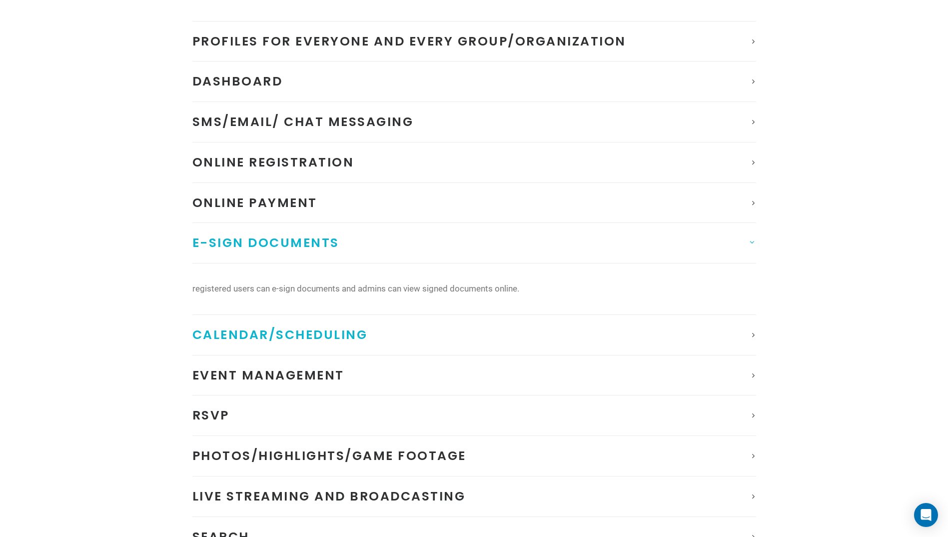
click at [265, 328] on span "Calendar/Scheduling" at bounding box center [279, 334] width 175 height 17
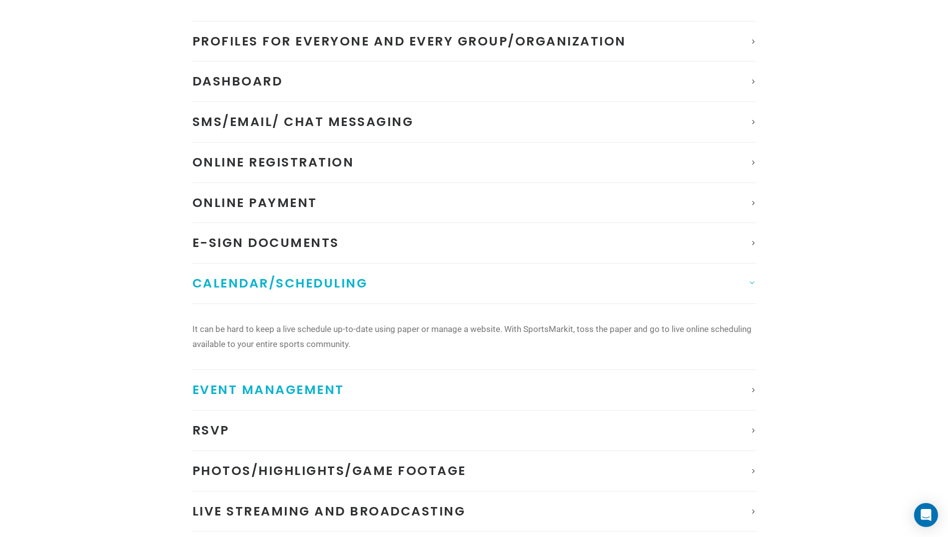
click at [266, 377] on link "Event Management" at bounding box center [474, 390] width 564 height 40
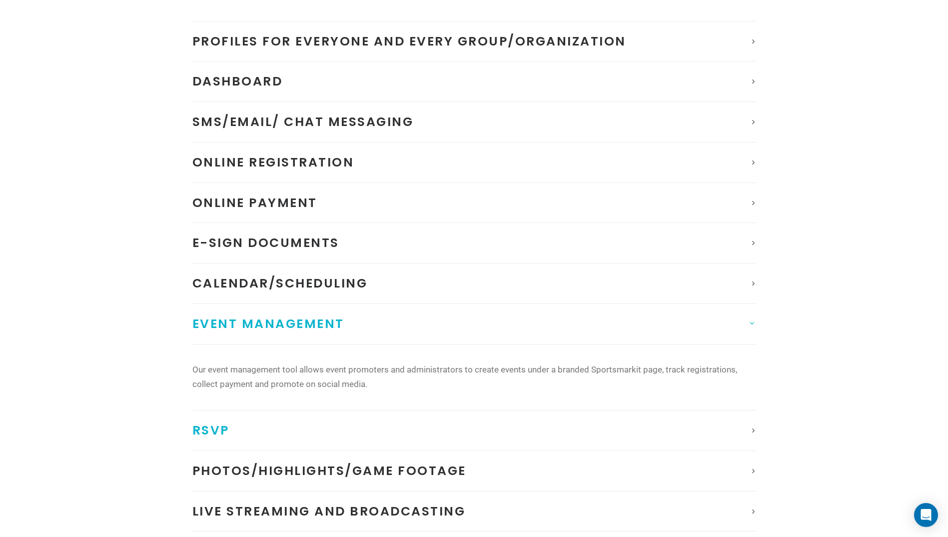
click at [267, 418] on link "RSVP" at bounding box center [474, 430] width 564 height 40
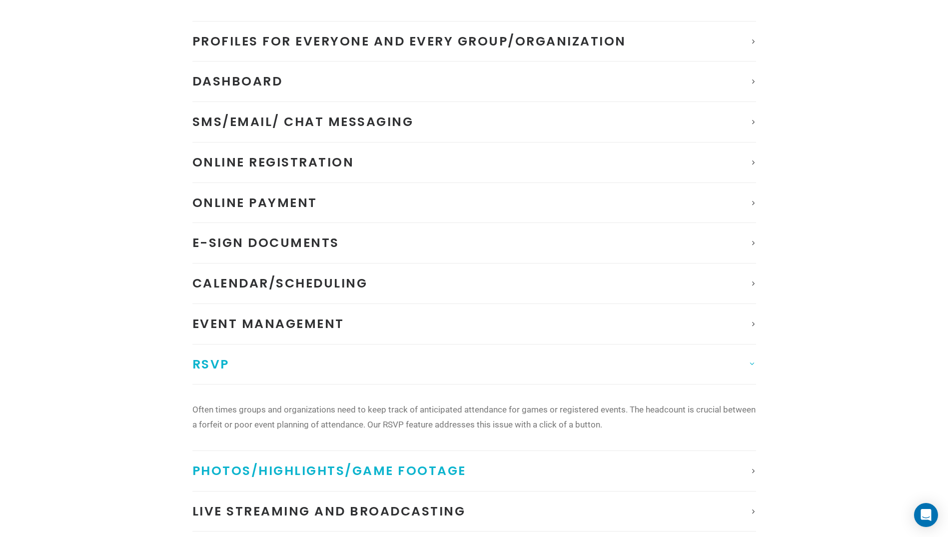
click at [291, 474] on span "Photos/Highlights/Game Footage" at bounding box center [329, 470] width 274 height 17
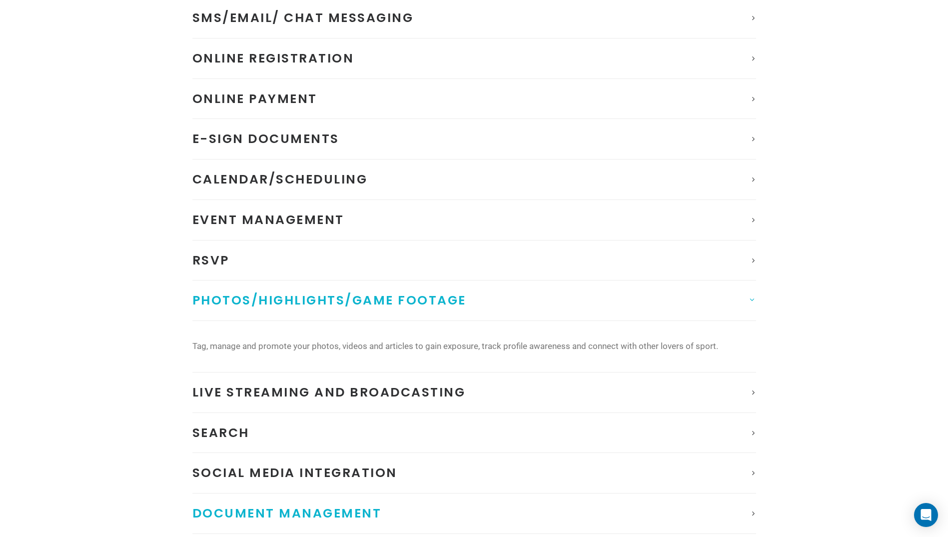
scroll to position [350, 0]
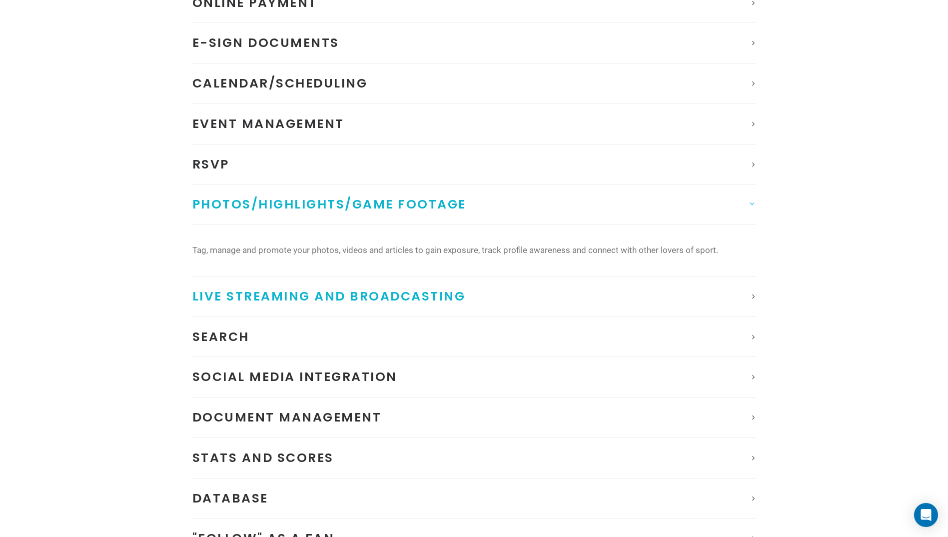
click at [268, 296] on span "Live Streaming and Broadcasting" at bounding box center [328, 295] width 273 height 17
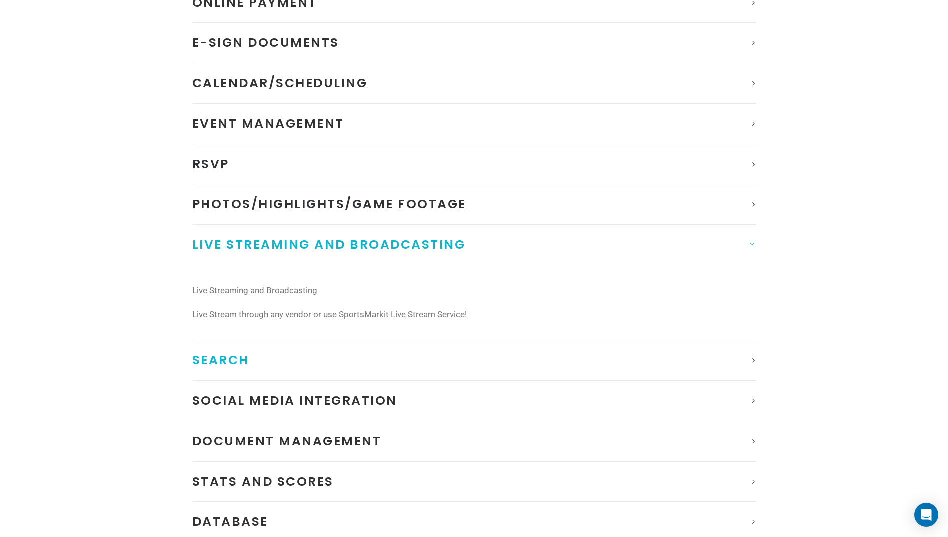
click at [297, 360] on link "Search" at bounding box center [474, 360] width 564 height 40
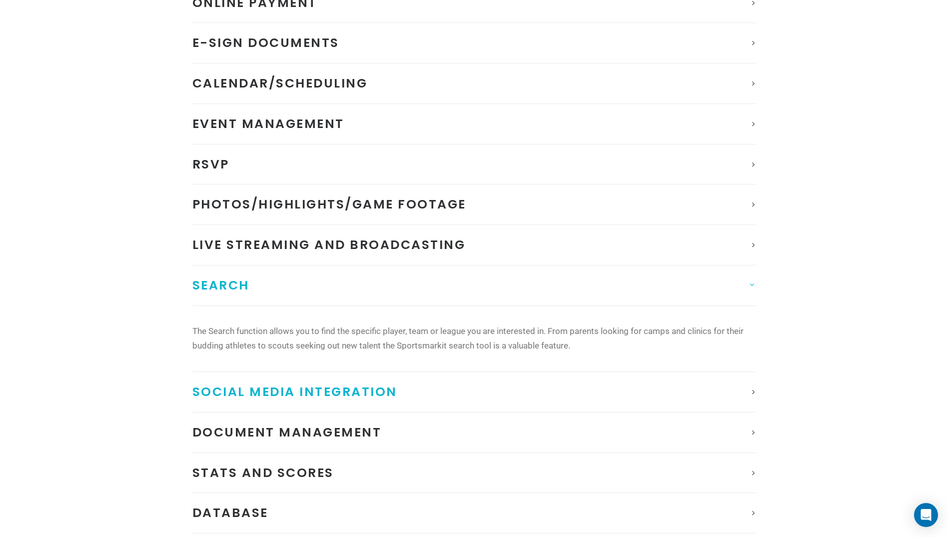
click at [306, 396] on span "Social Media Integration" at bounding box center [294, 391] width 205 height 17
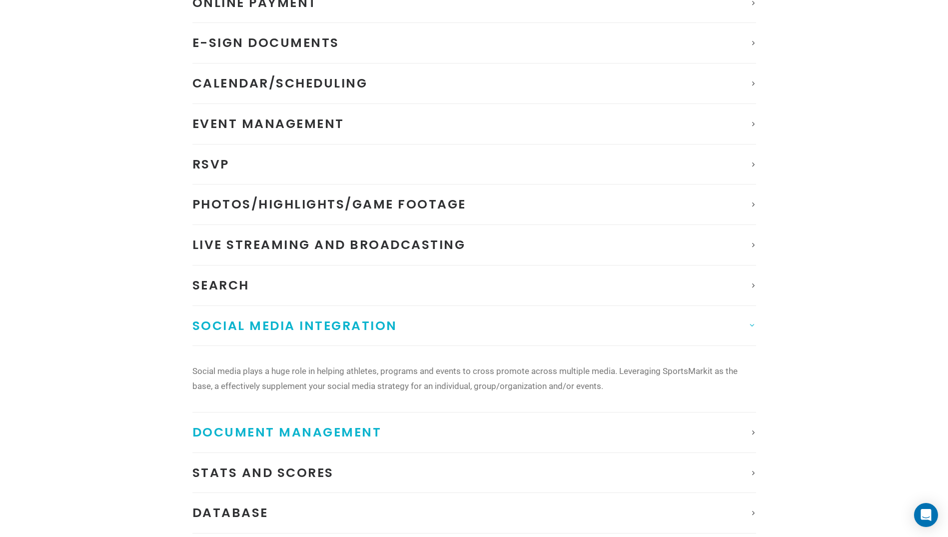
click at [312, 428] on span "Document management" at bounding box center [286, 431] width 189 height 17
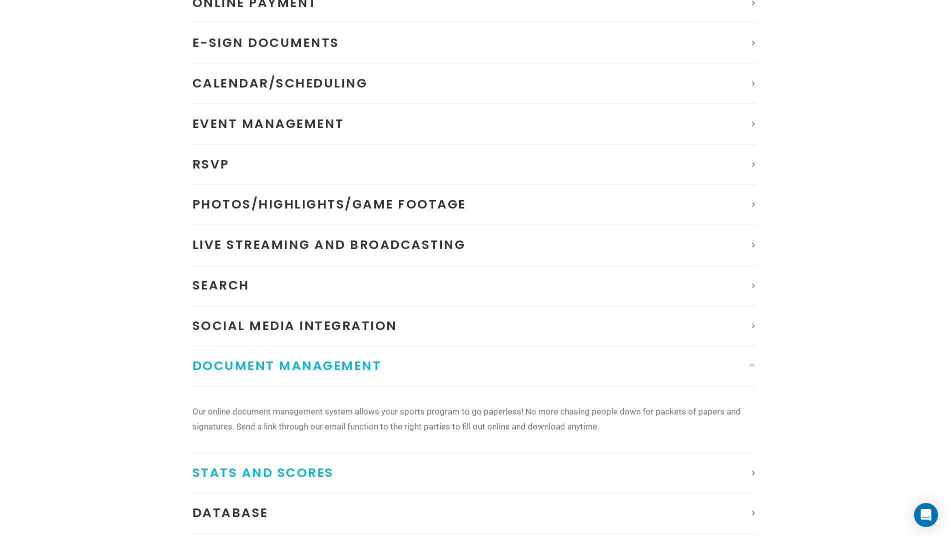
click at [312, 471] on span "Stats and Scores" at bounding box center [262, 472] width 141 height 17
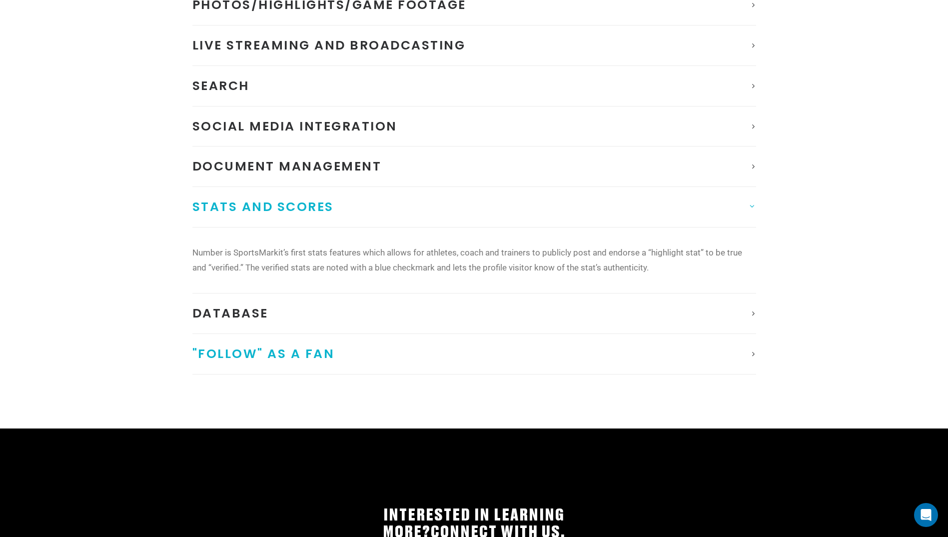
scroll to position [550, 0]
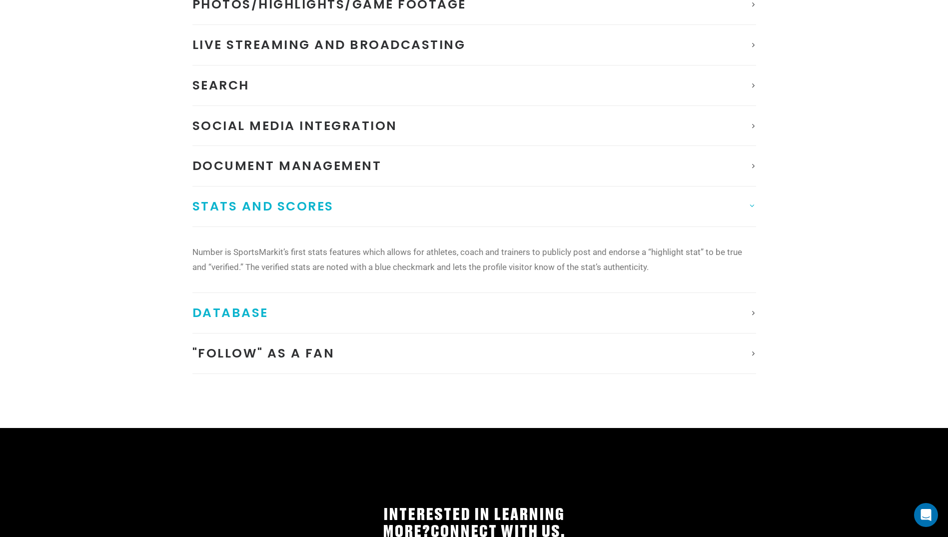
click at [257, 312] on span "Database" at bounding box center [230, 312] width 76 height 17
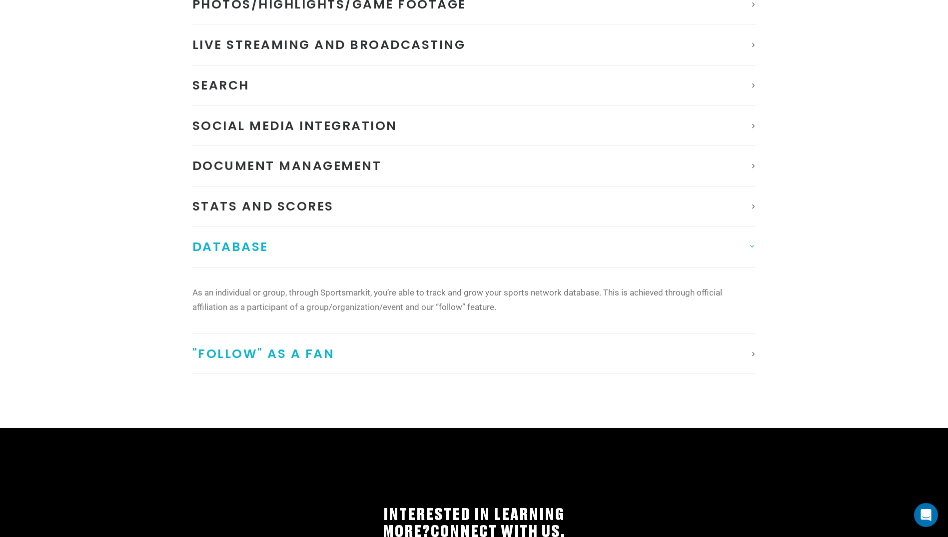
click at [296, 356] on span ""Follow" as a Fan" at bounding box center [263, 353] width 142 height 17
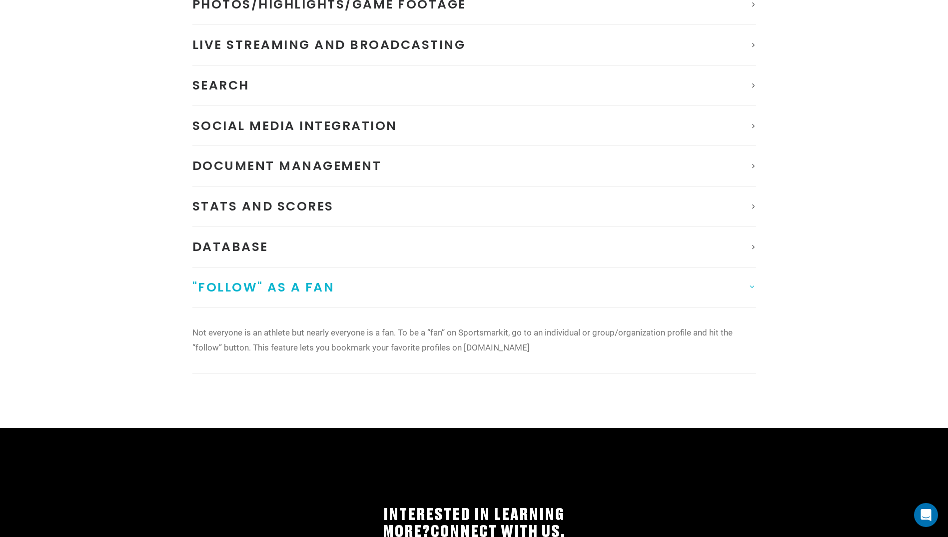
click at [279, 300] on link ""Follow" as a Fan" at bounding box center [474, 287] width 564 height 40
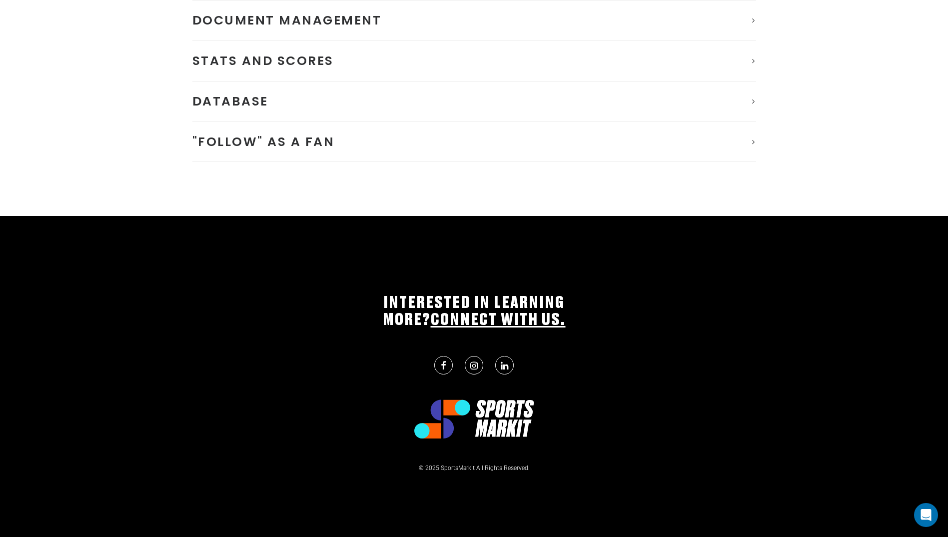
scroll to position [495, 0]
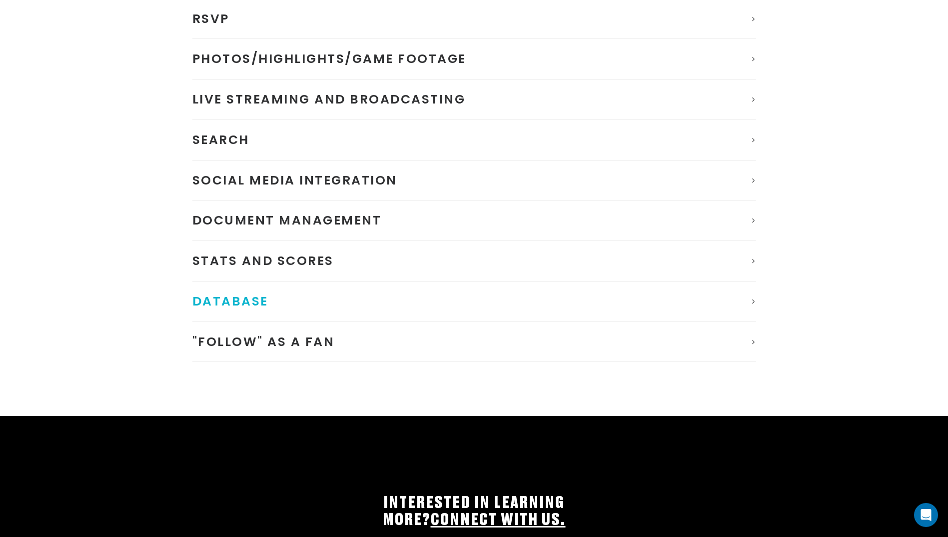
click at [349, 294] on link "Database" at bounding box center [474, 301] width 564 height 40
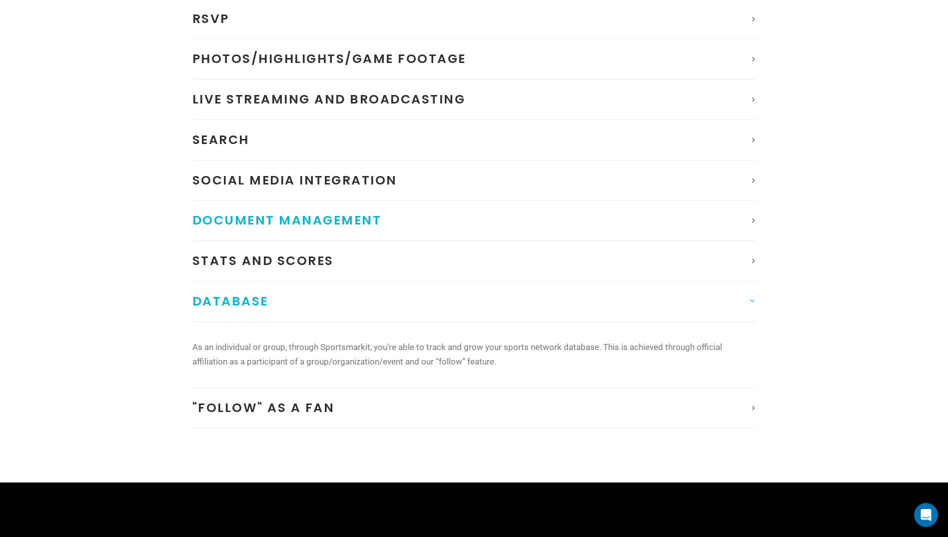
click at [380, 222] on link "Document management" at bounding box center [474, 220] width 564 height 40
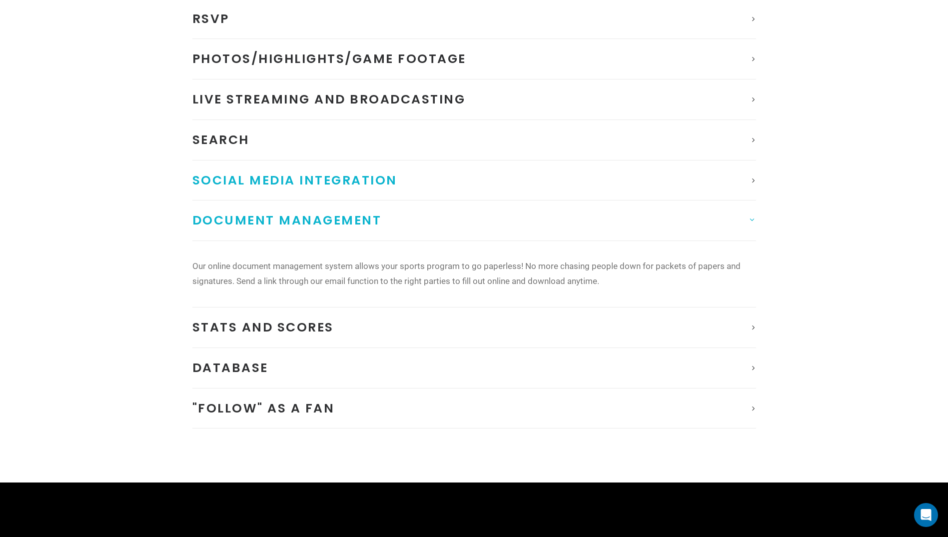
click at [385, 181] on span "Social Media Integration" at bounding box center [294, 179] width 205 height 17
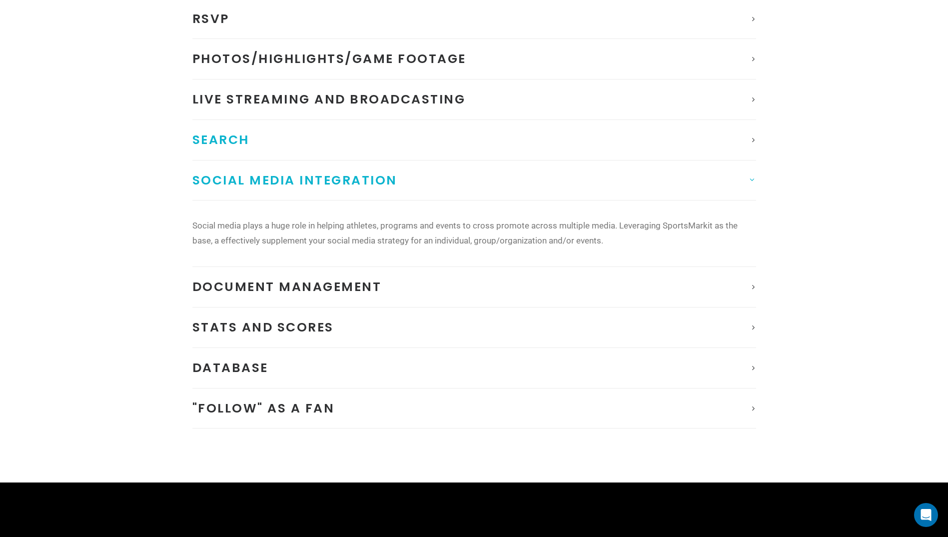
click at [384, 151] on link "Search" at bounding box center [474, 140] width 564 height 40
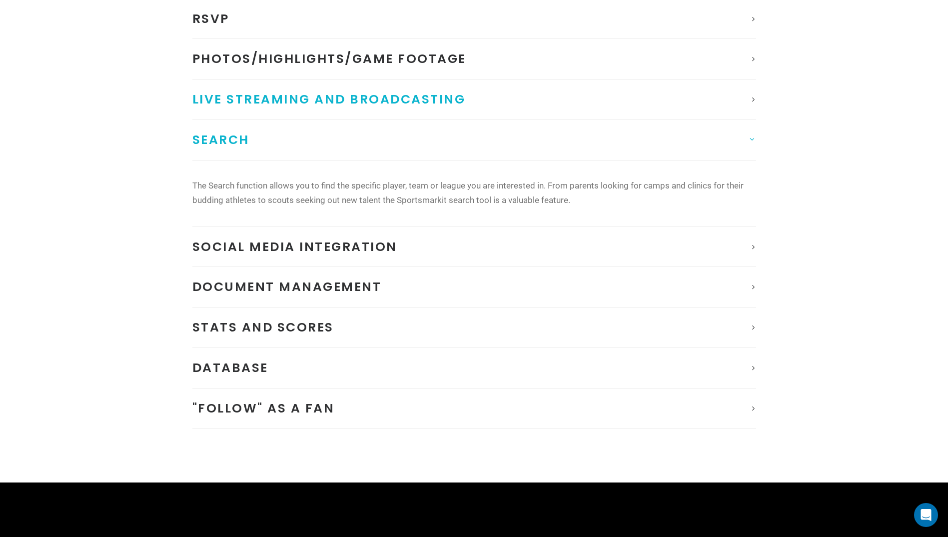
click at [407, 116] on link "Live Streaming and Broadcasting" at bounding box center [474, 99] width 564 height 40
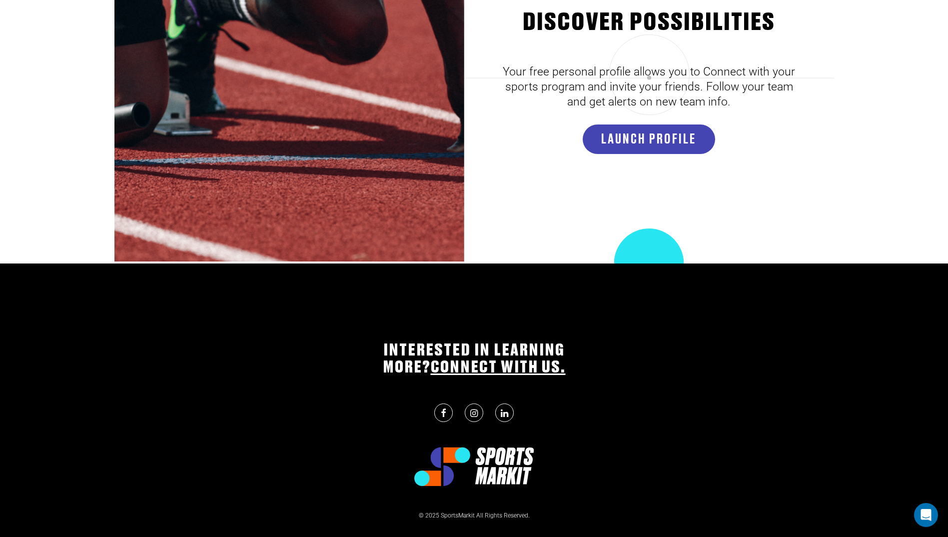
scroll to position [3246, 0]
